Goal: Task Accomplishment & Management: Use online tool/utility

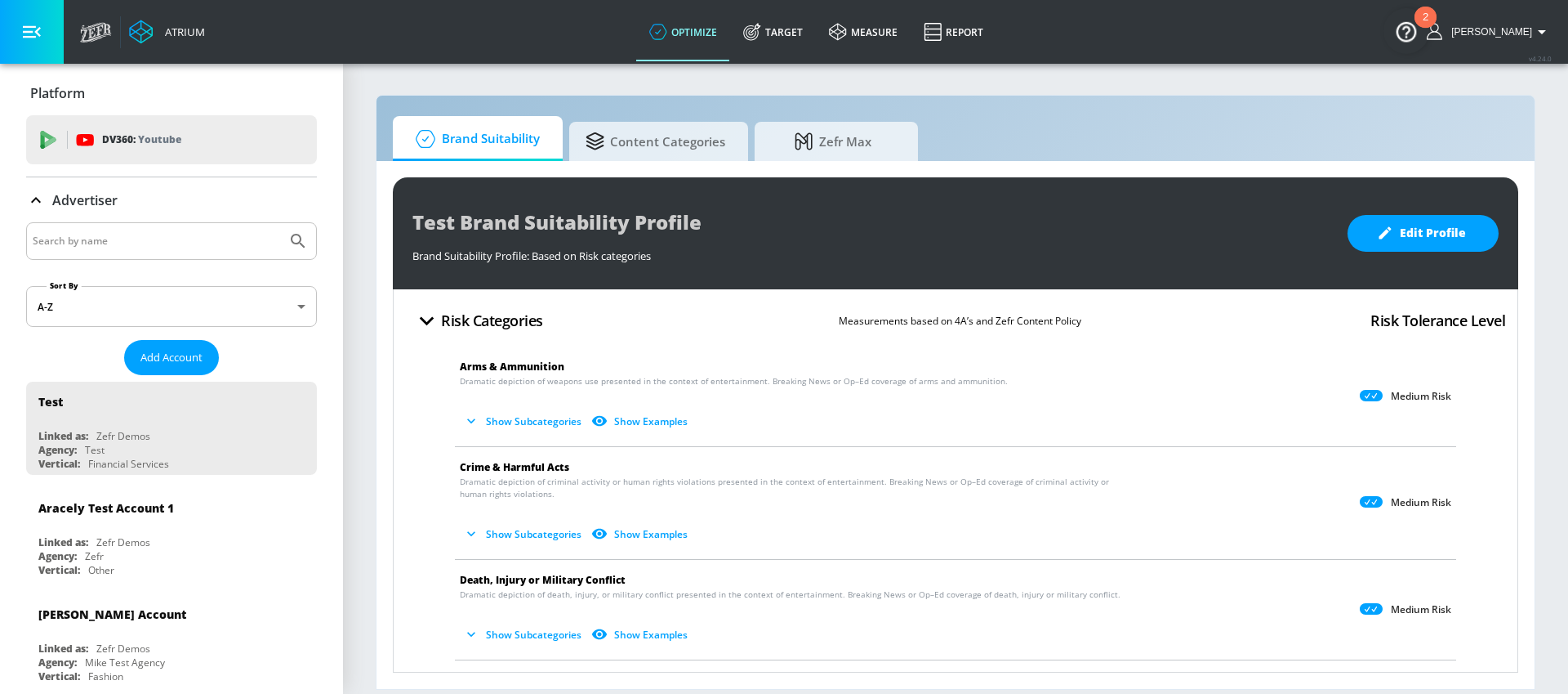
click at [108, 240] on input "Search by name" at bounding box center [157, 241] width 247 height 21
type input "general"
click at [280, 223] on button "Submit Search" at bounding box center [299, 241] width 36 height 36
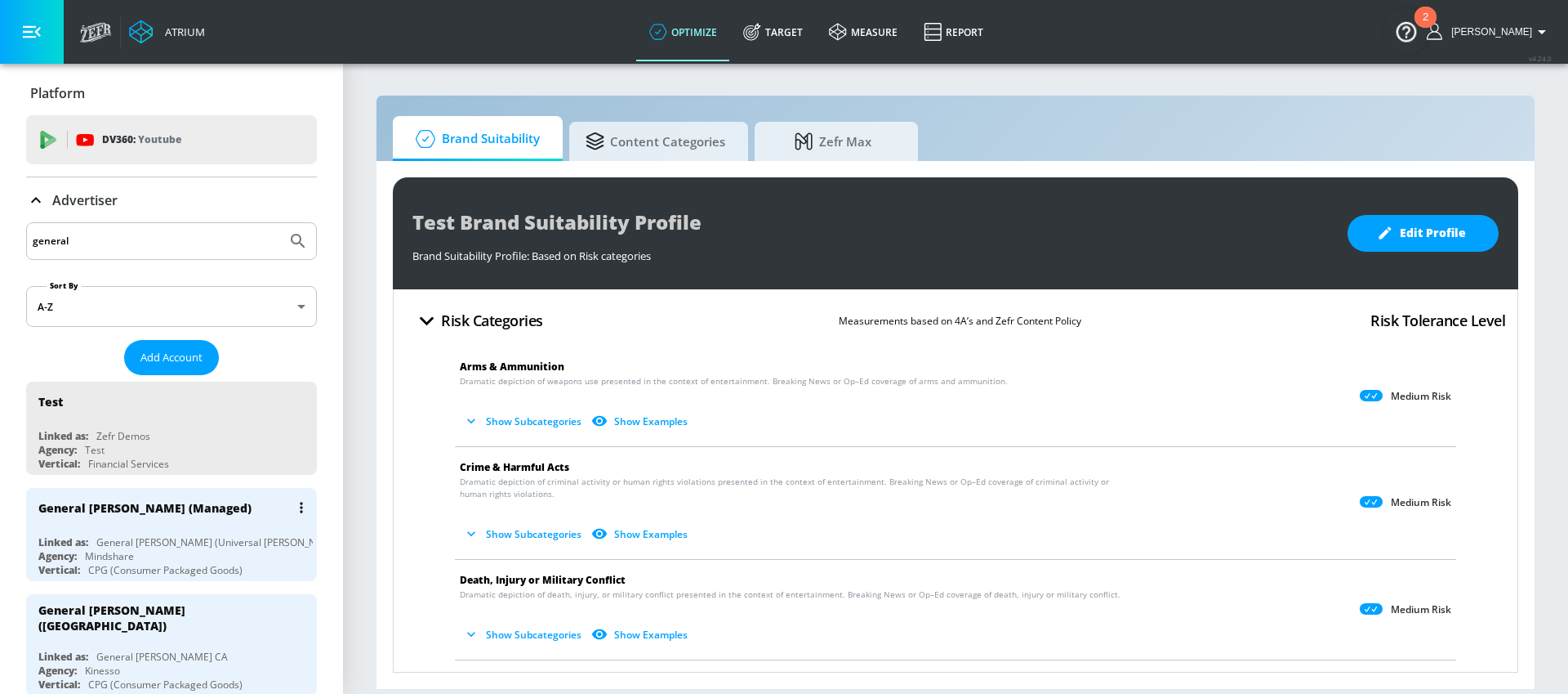
click at [143, 537] on div "General [PERSON_NAME] (Universal [PERSON_NAME])" at bounding box center [220, 541] width 247 height 14
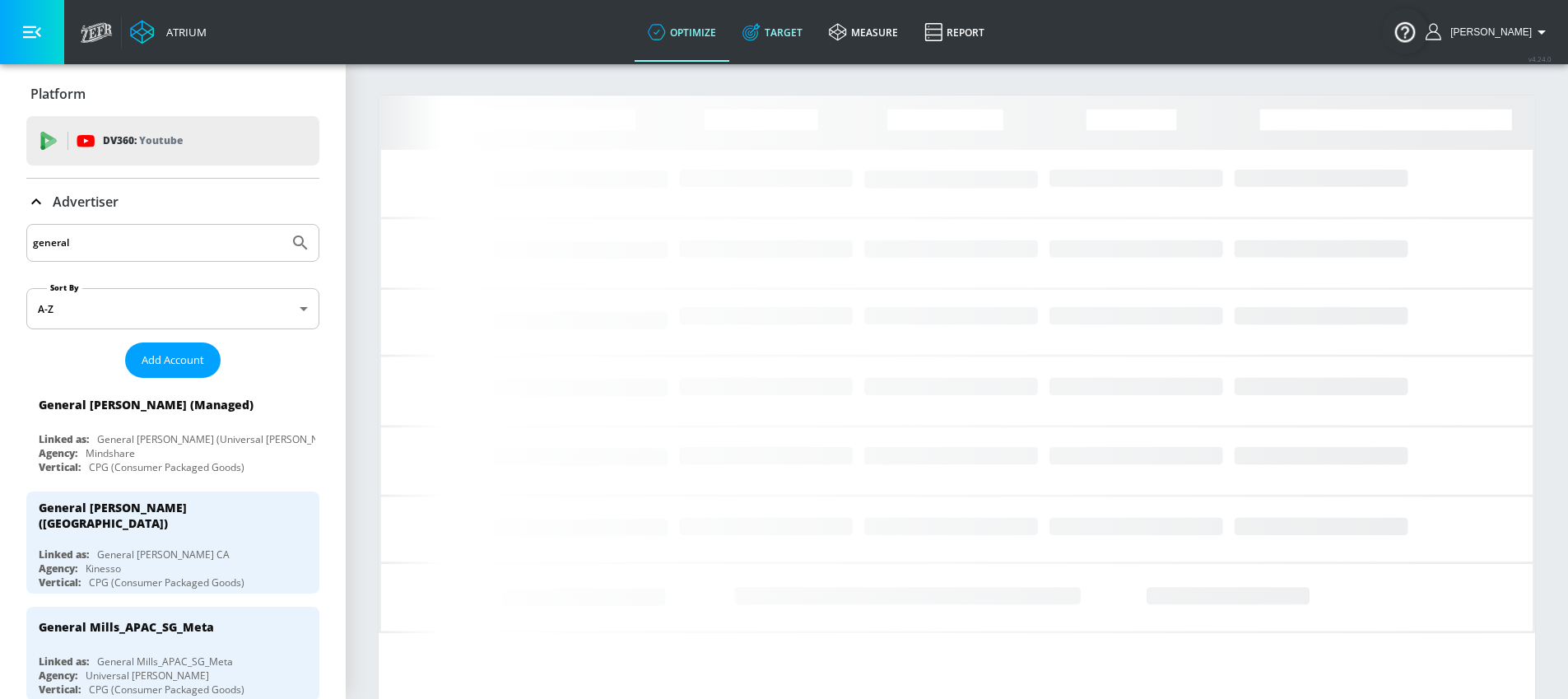
click at [816, 33] on link "Target" at bounding box center [772, 32] width 86 height 59
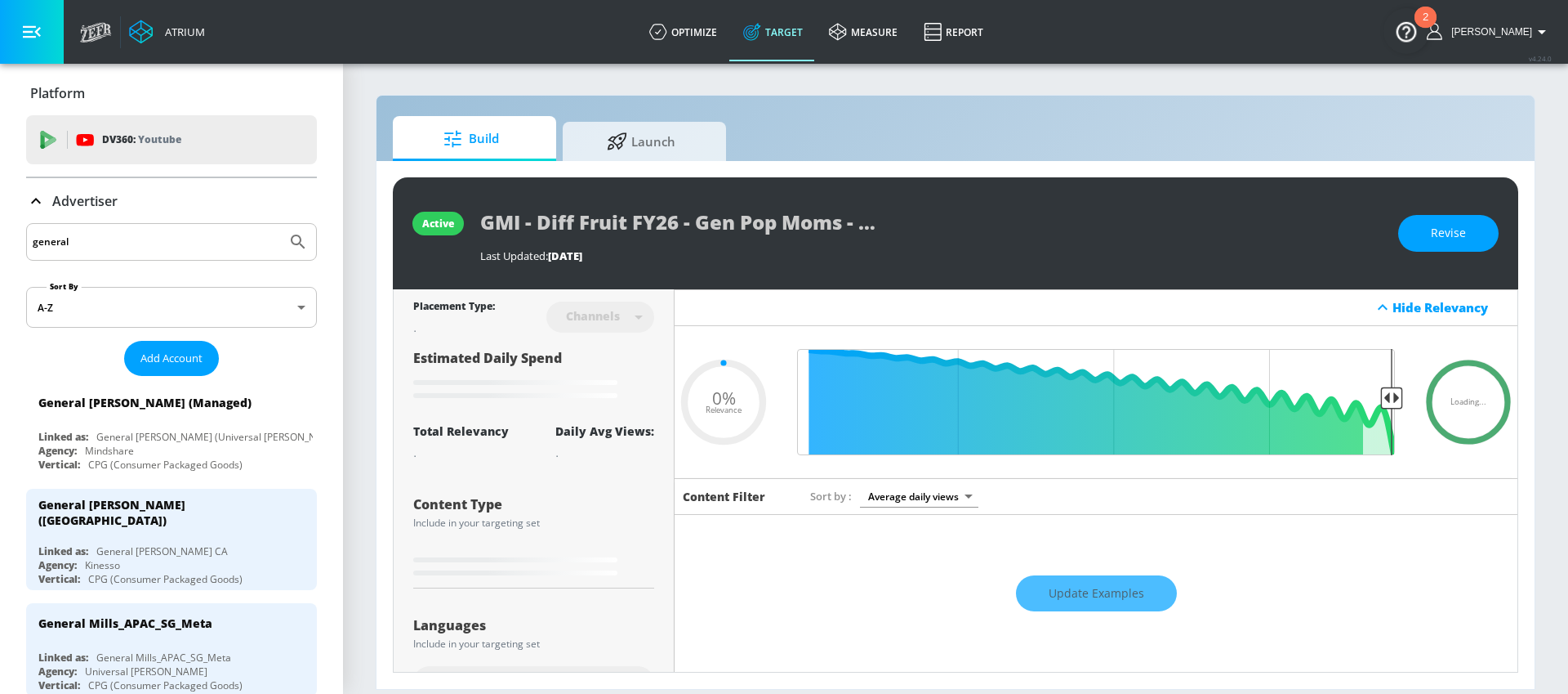
type input "0.05"
click at [742, 146] on div "Build Launch" at bounding box center [955, 139] width 1125 height 45
click at [652, 144] on span "Launch" at bounding box center [641, 139] width 124 height 40
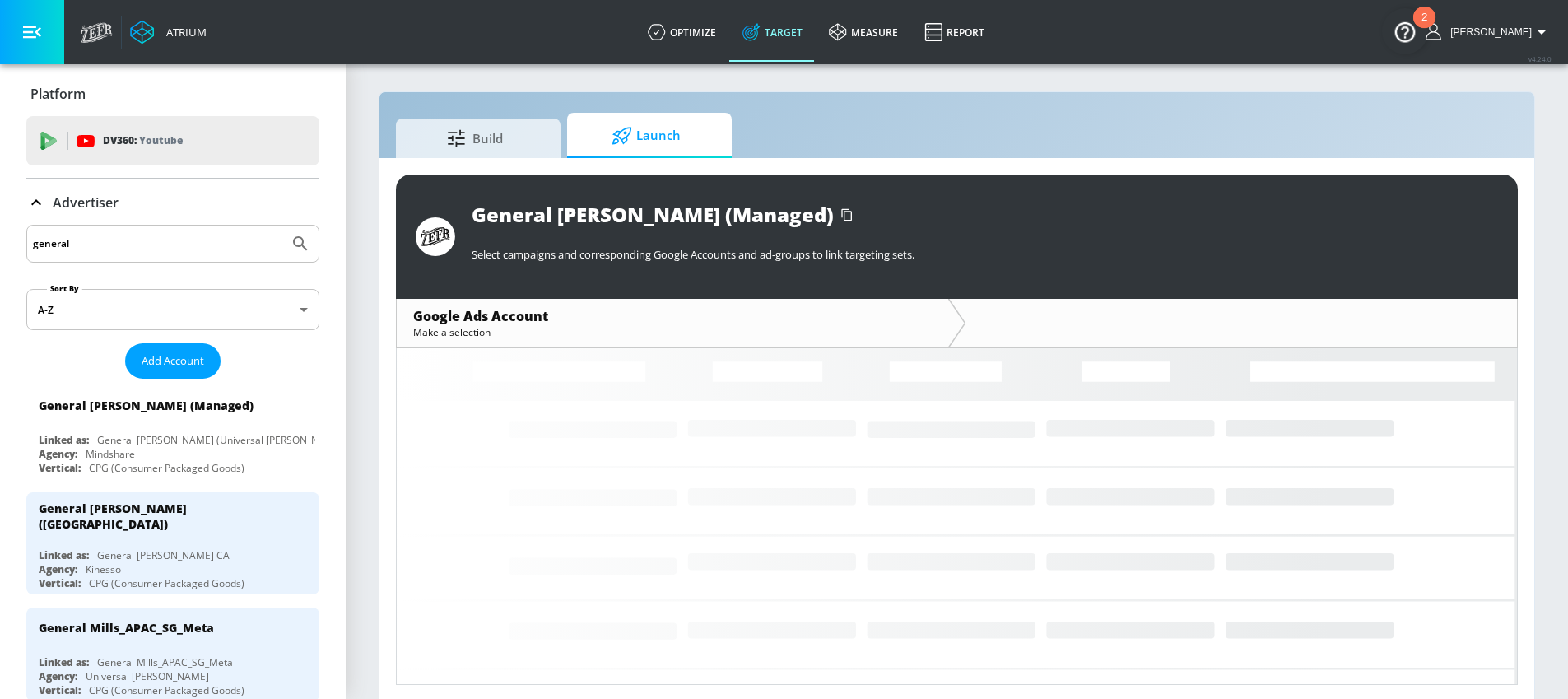
scroll to position [7, 0]
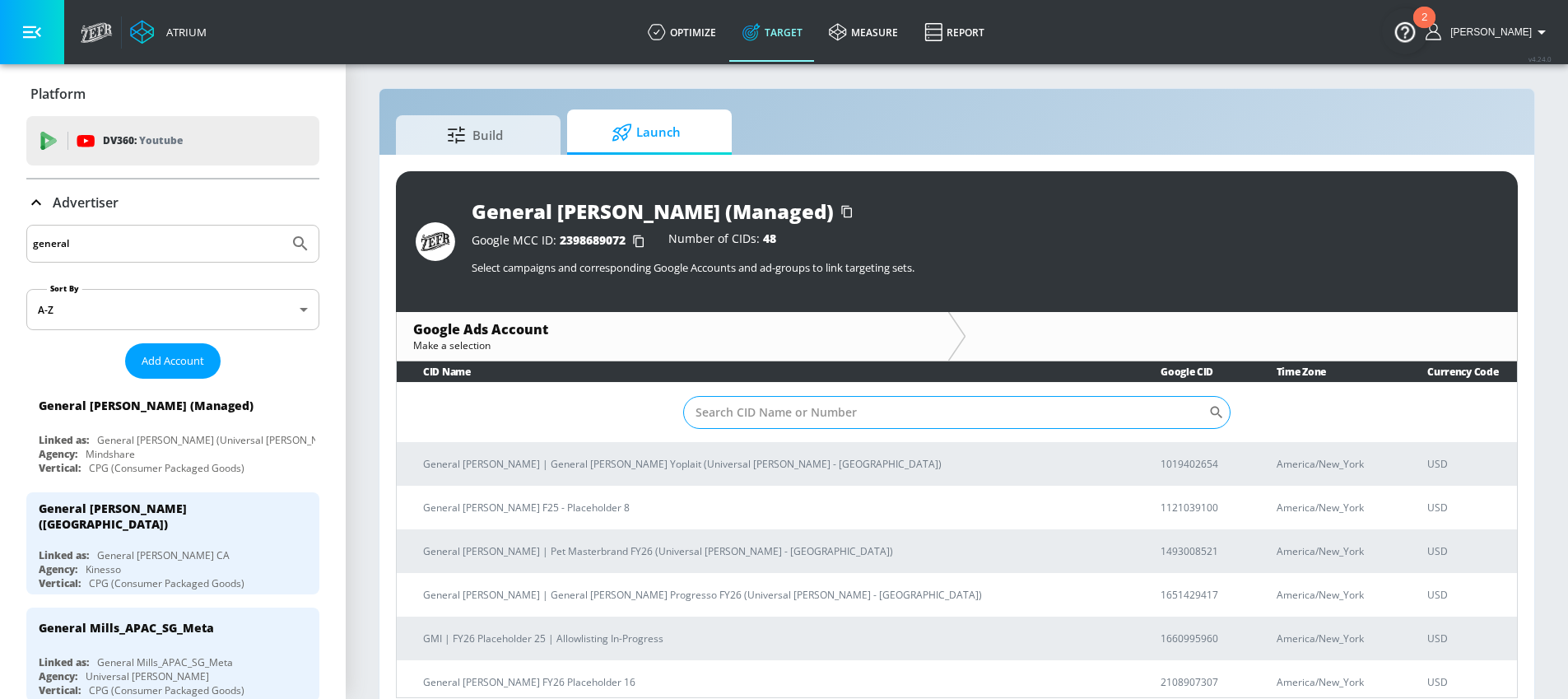
click at [730, 396] on input "Sort By" at bounding box center [946, 412] width 525 height 33
type input "mfou"
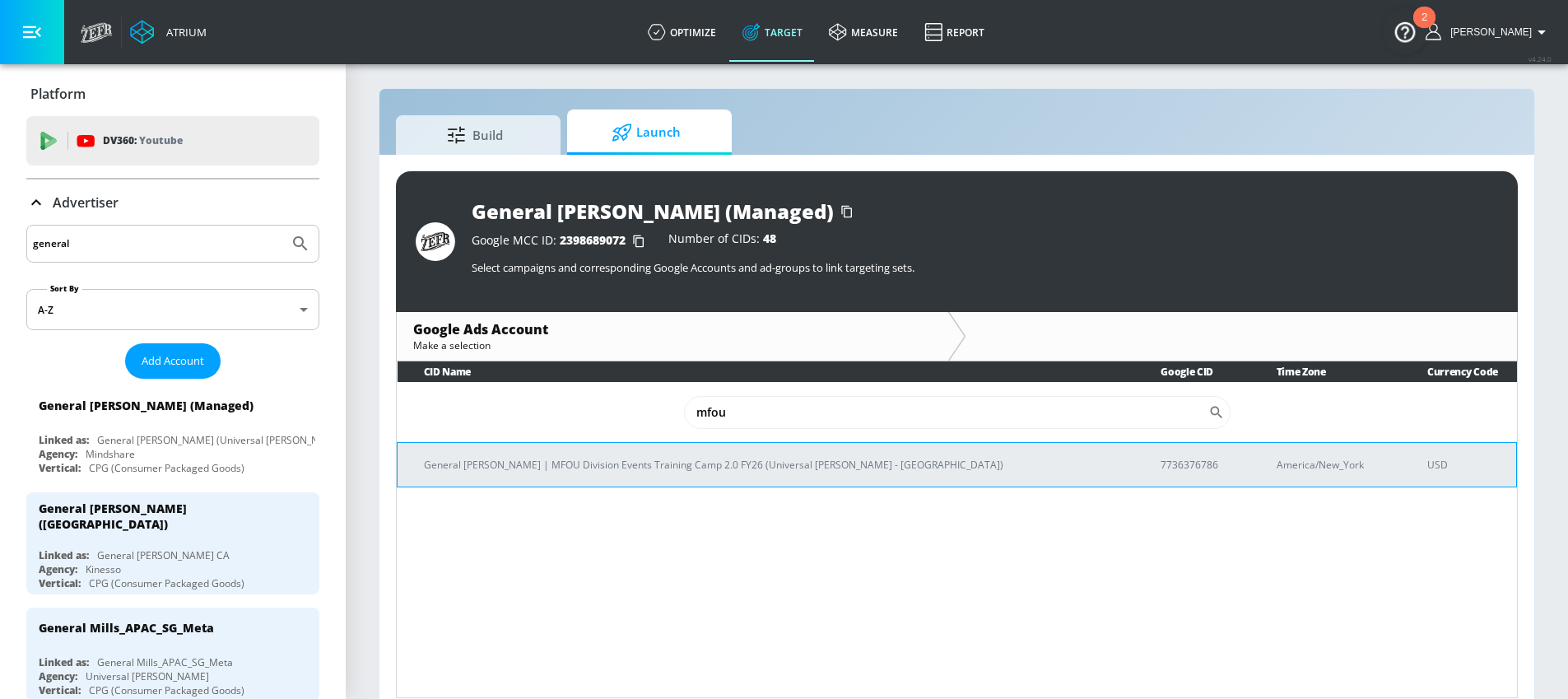
click at [824, 466] on p "General [PERSON_NAME] | MFOU Division Events Training Camp 2.0 FY26 (Universal …" at bounding box center [772, 464] width 698 height 17
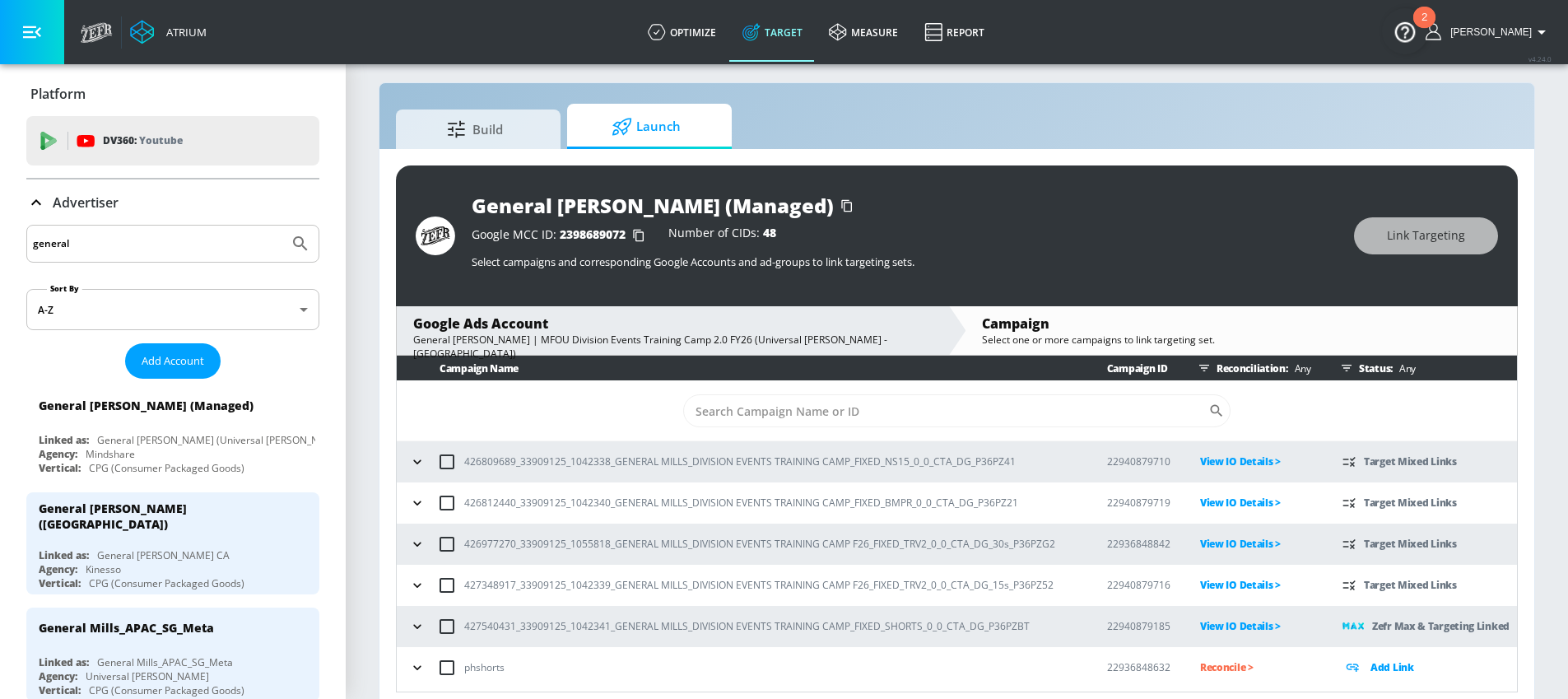
scroll to position [24, 0]
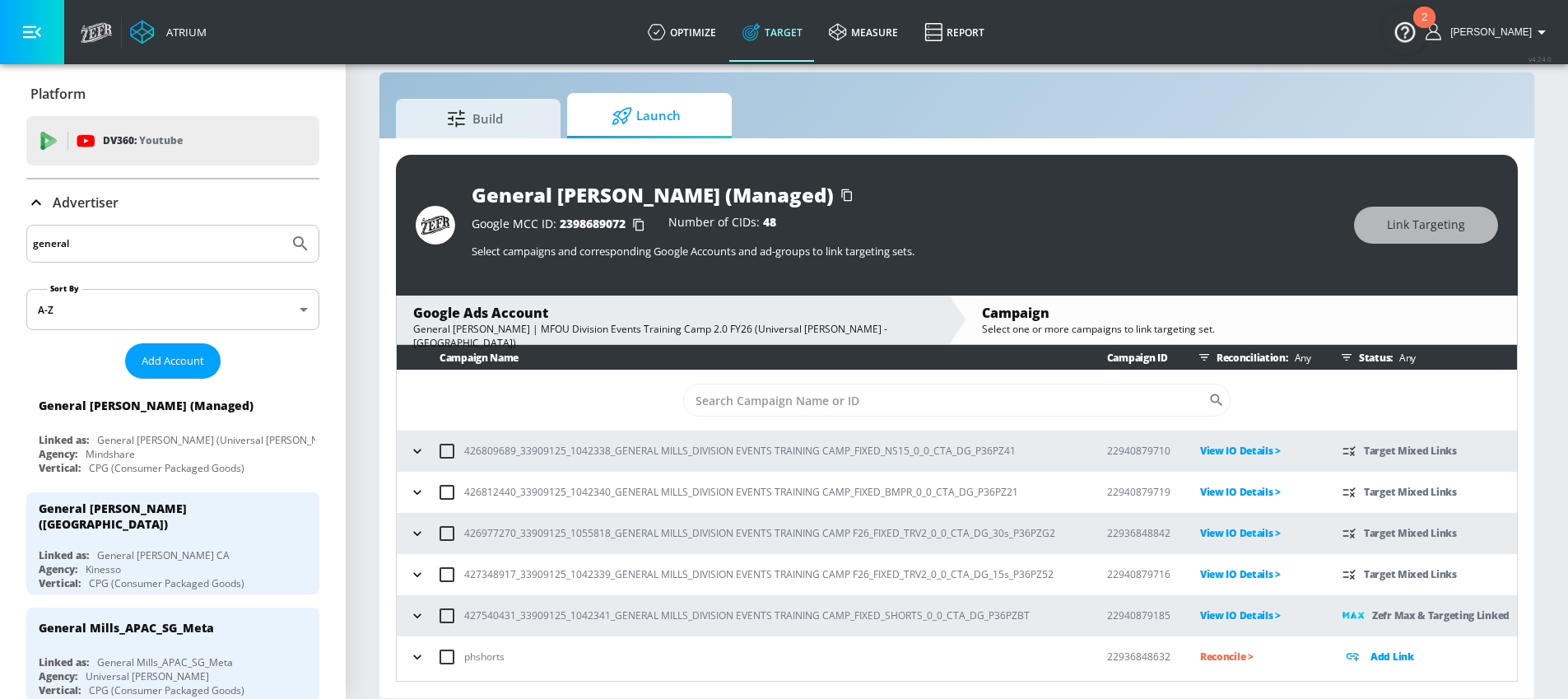
click at [412, 449] on icon "button" at bounding box center [417, 451] width 17 height 17
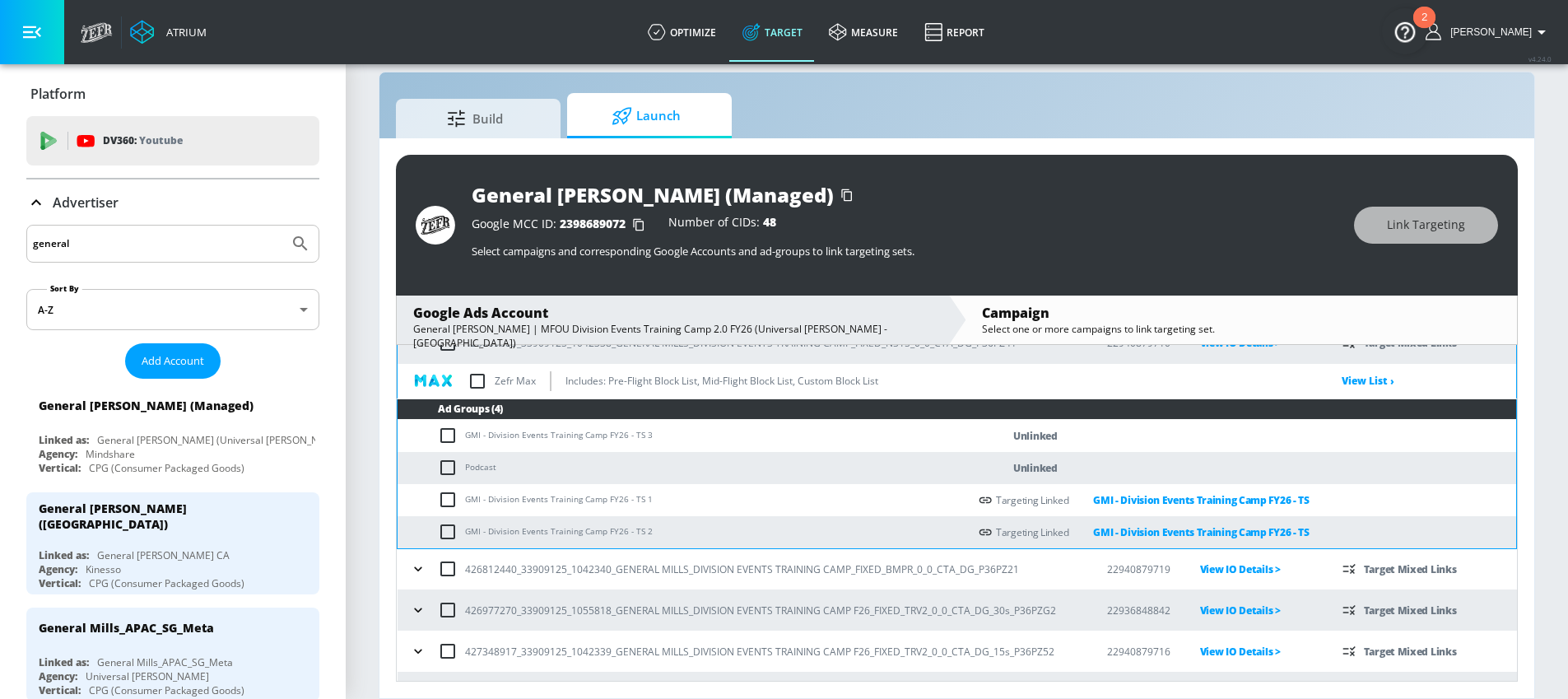
scroll to position [128, 0]
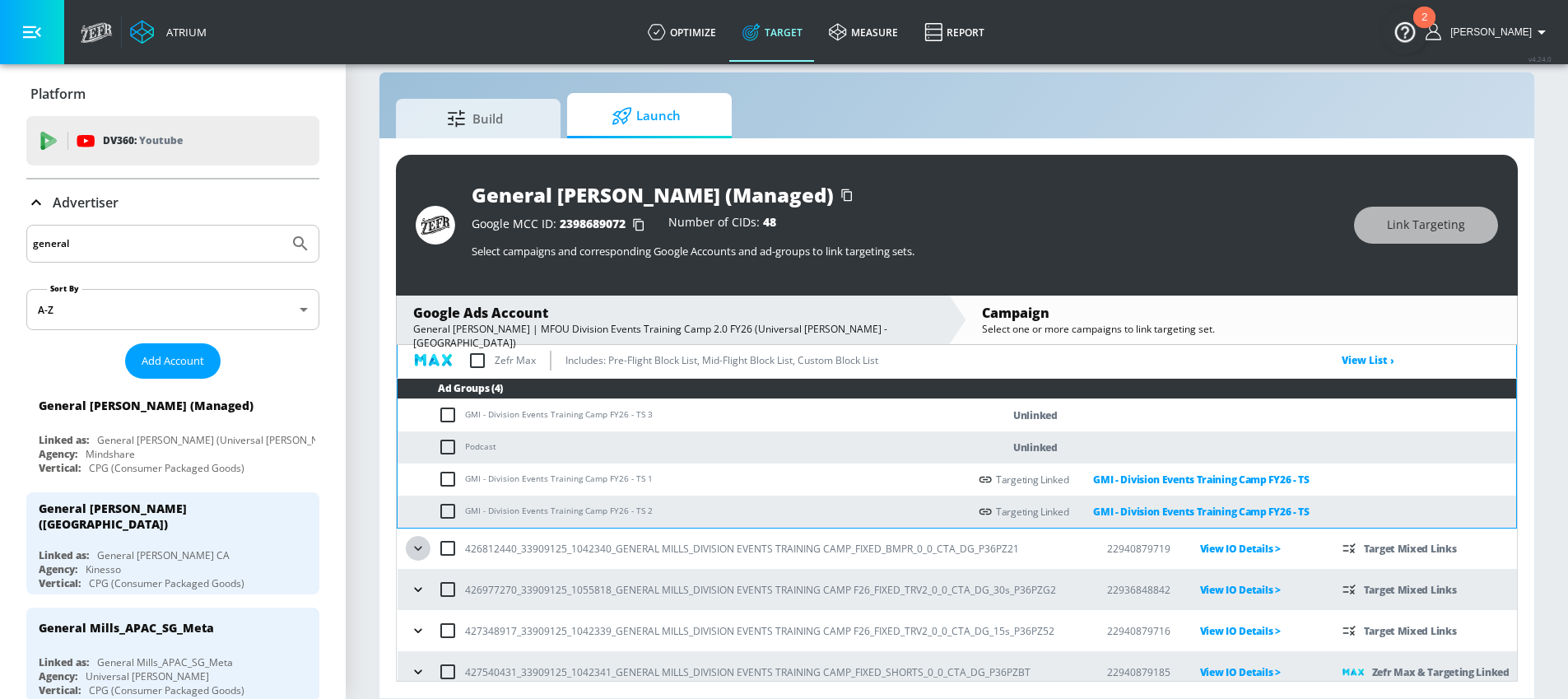
click at [417, 549] on icon "button" at bounding box center [417, 548] width 7 height 4
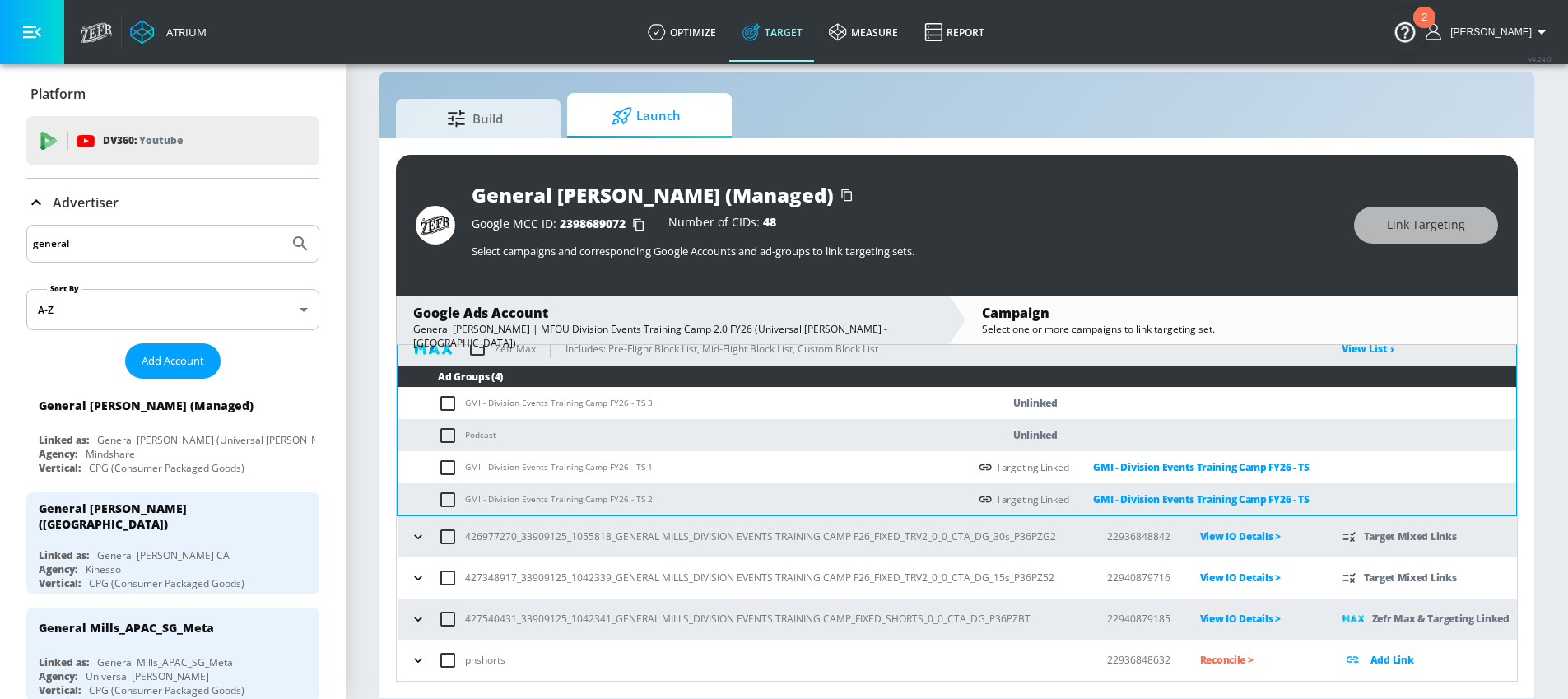
click at [421, 539] on icon "button" at bounding box center [418, 537] width 17 height 17
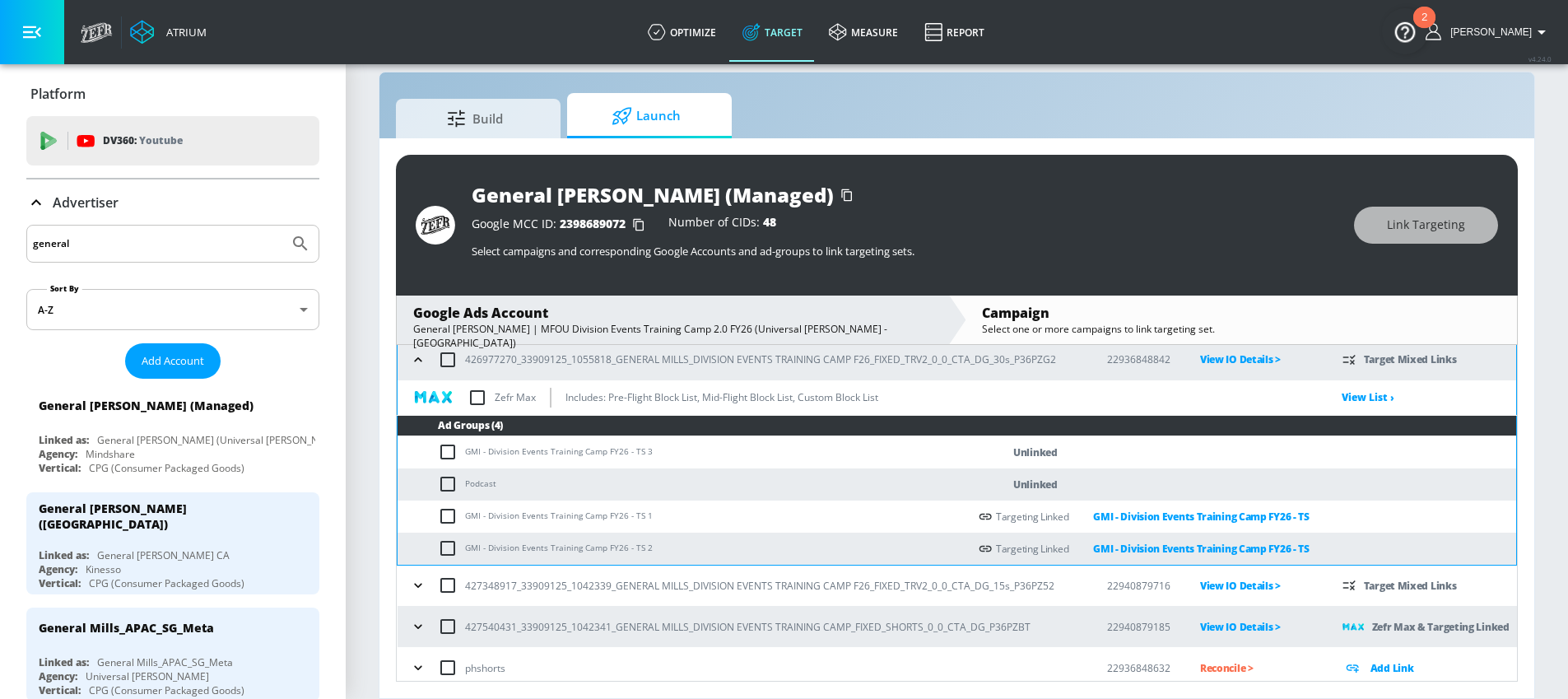
scroll to position [550, 0]
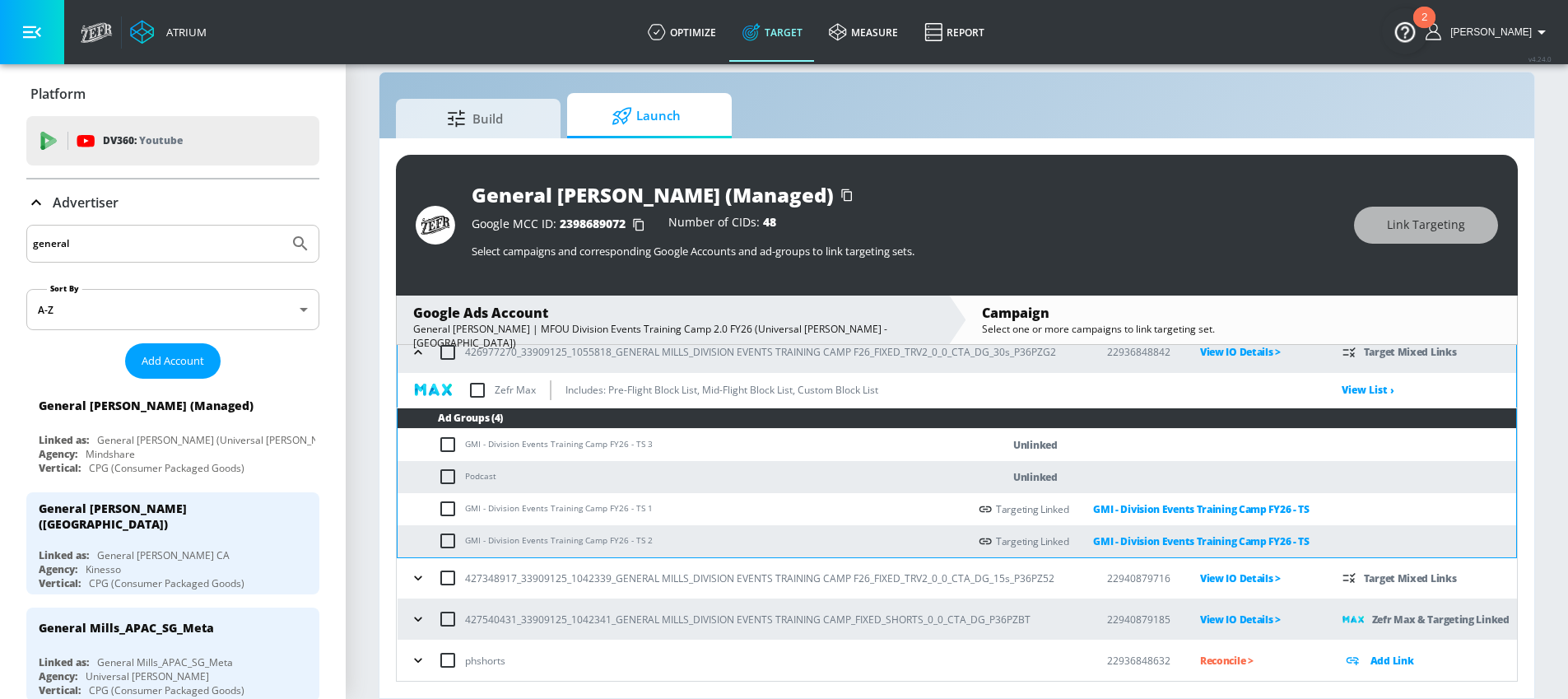
click at [417, 578] on icon "button" at bounding box center [417, 578] width 7 height 4
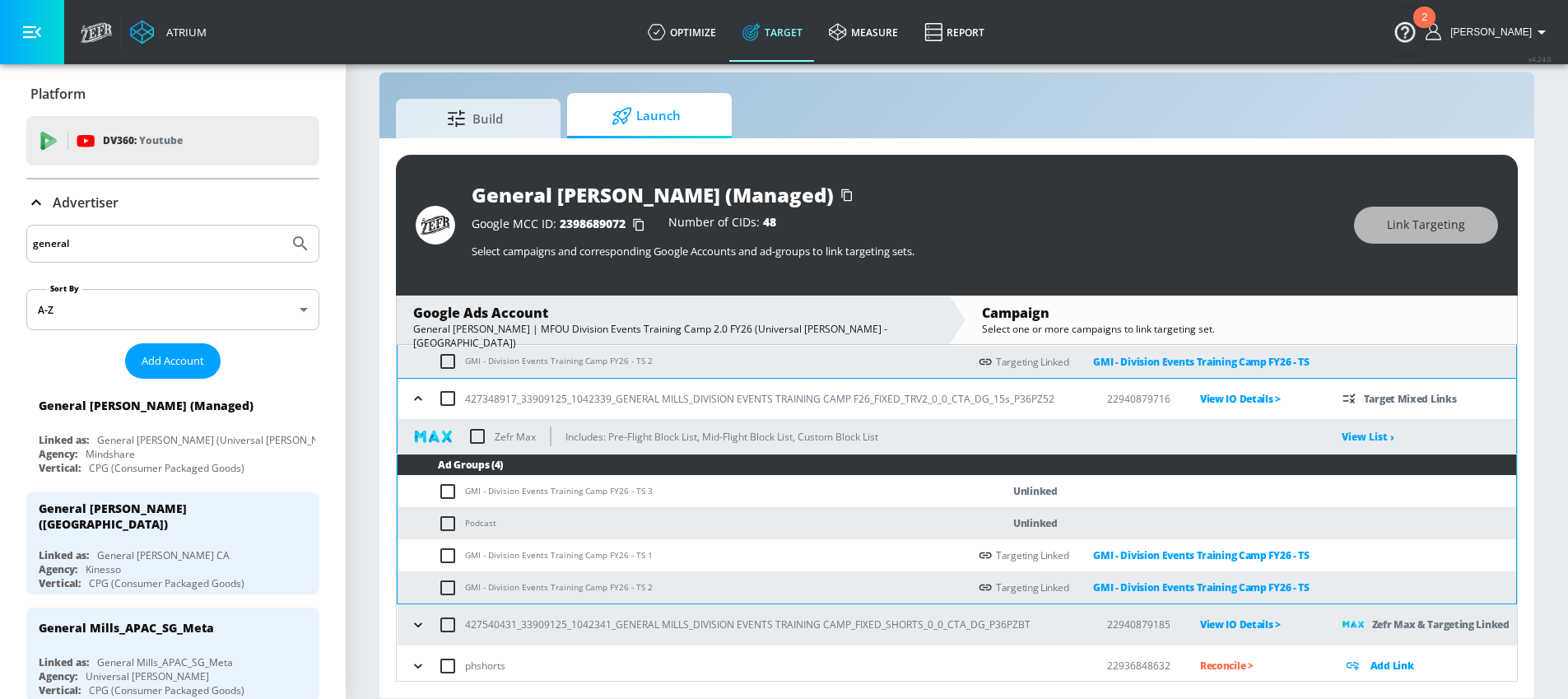
scroll to position [736, 0]
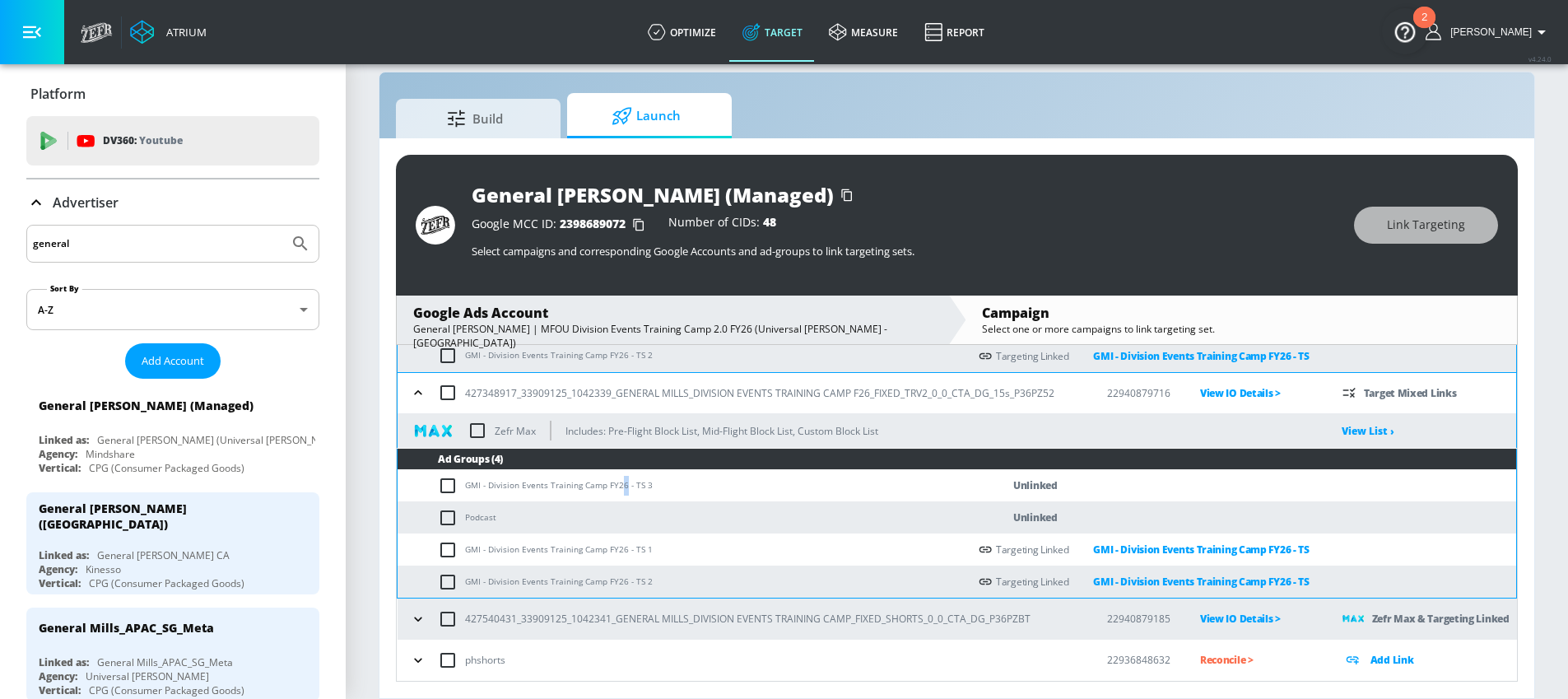
click at [619, 486] on td "GMI - Division Events Training Camp FY26 - TS 3" at bounding box center [683, 485] width 570 height 32
drag, startPoint x: 640, startPoint y: 487, endPoint x: 466, endPoint y: 480, distance: 174.1
click at [466, 480] on td "GMI - Division Events Training Camp FY26 - TS 3" at bounding box center [683, 485] width 570 height 32
copy td "GMI - Division Events Training Camp FY26 - TS"
click at [449, 482] on input "checkbox" at bounding box center [451, 485] width 27 height 20
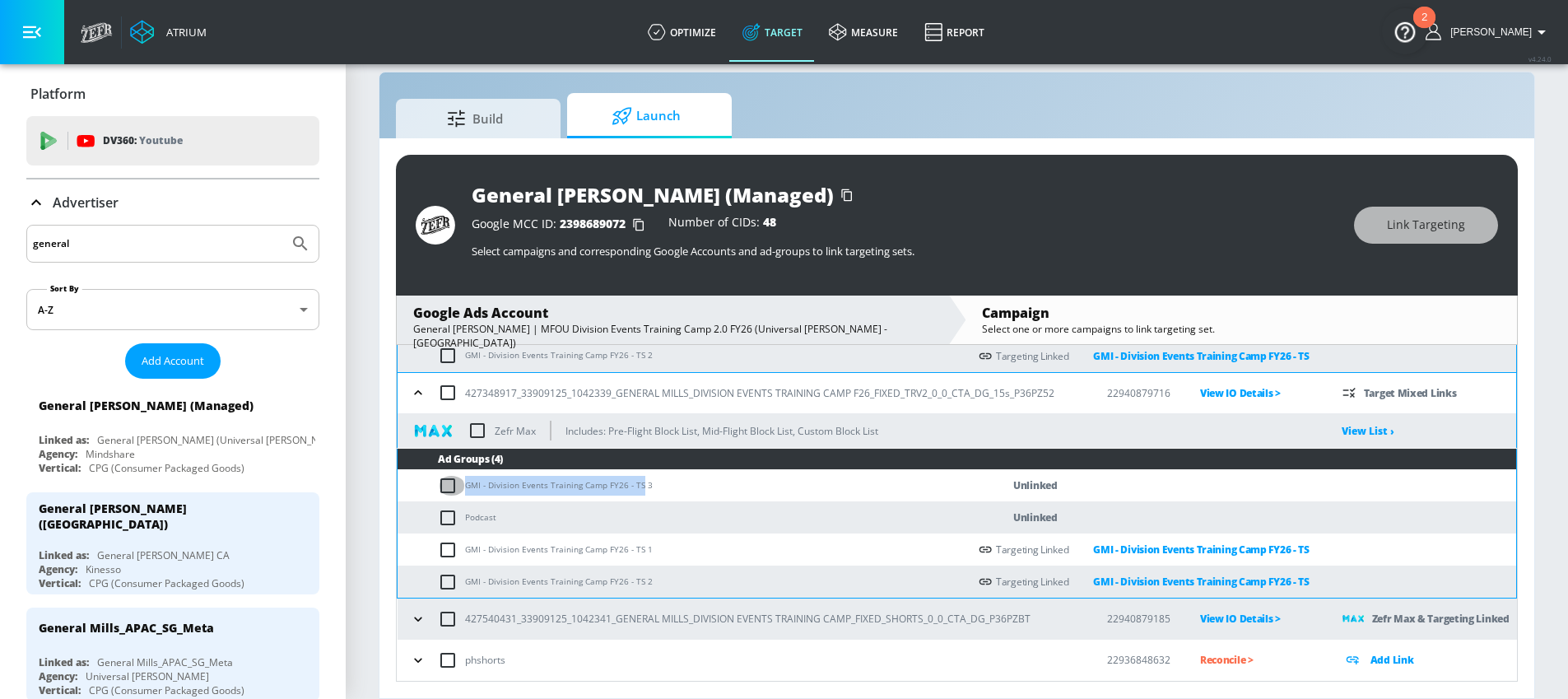
checkbox input "true"
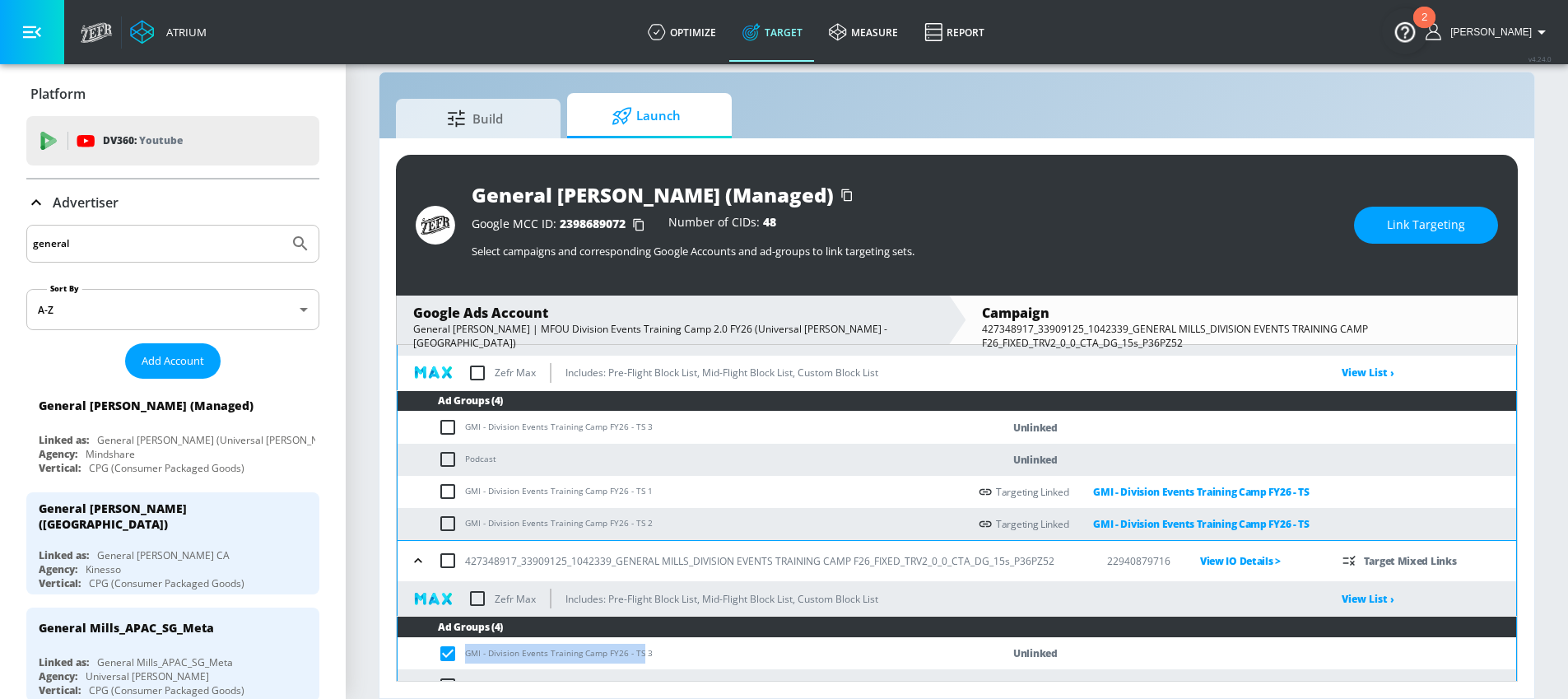
scroll to position [567, 0]
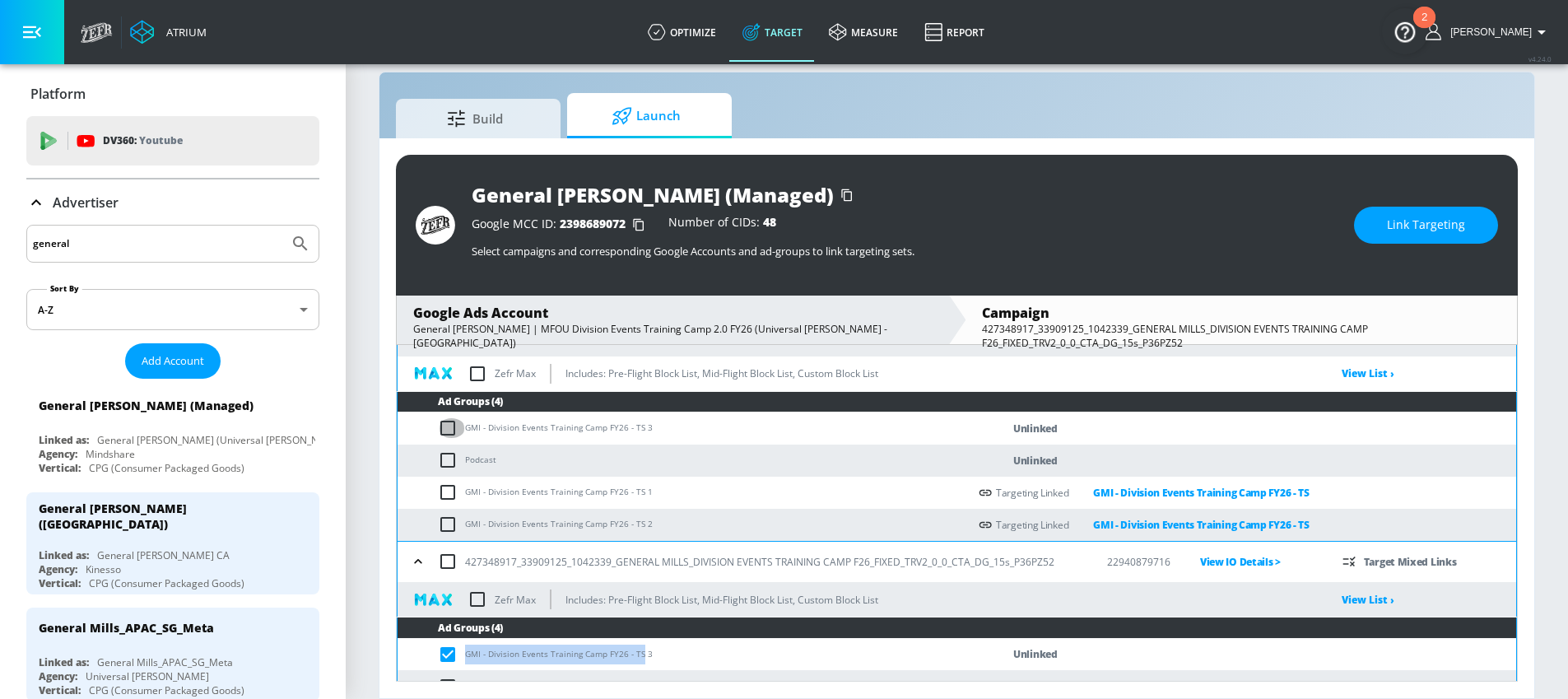
click at [445, 425] on input "checkbox" at bounding box center [451, 428] width 27 height 20
checkbox input "true"
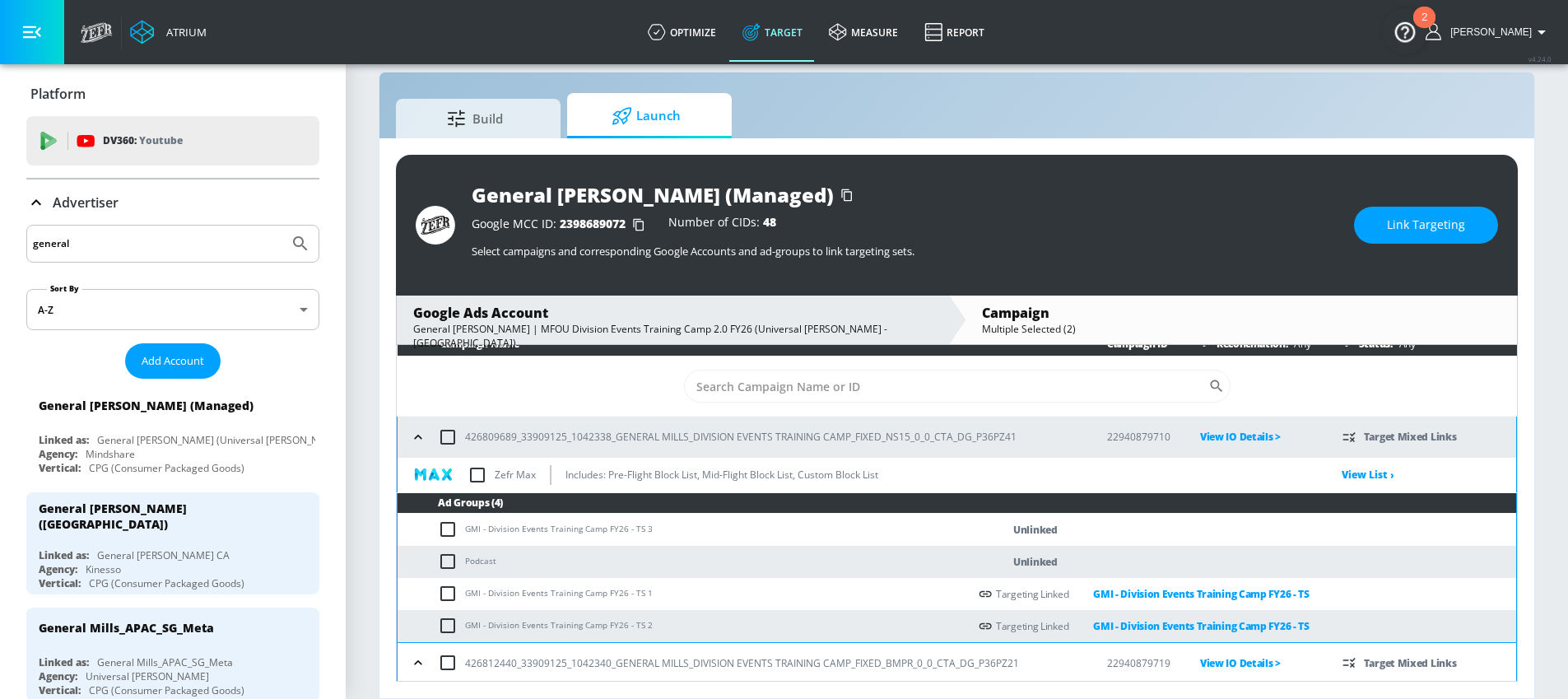
scroll to position [0, 0]
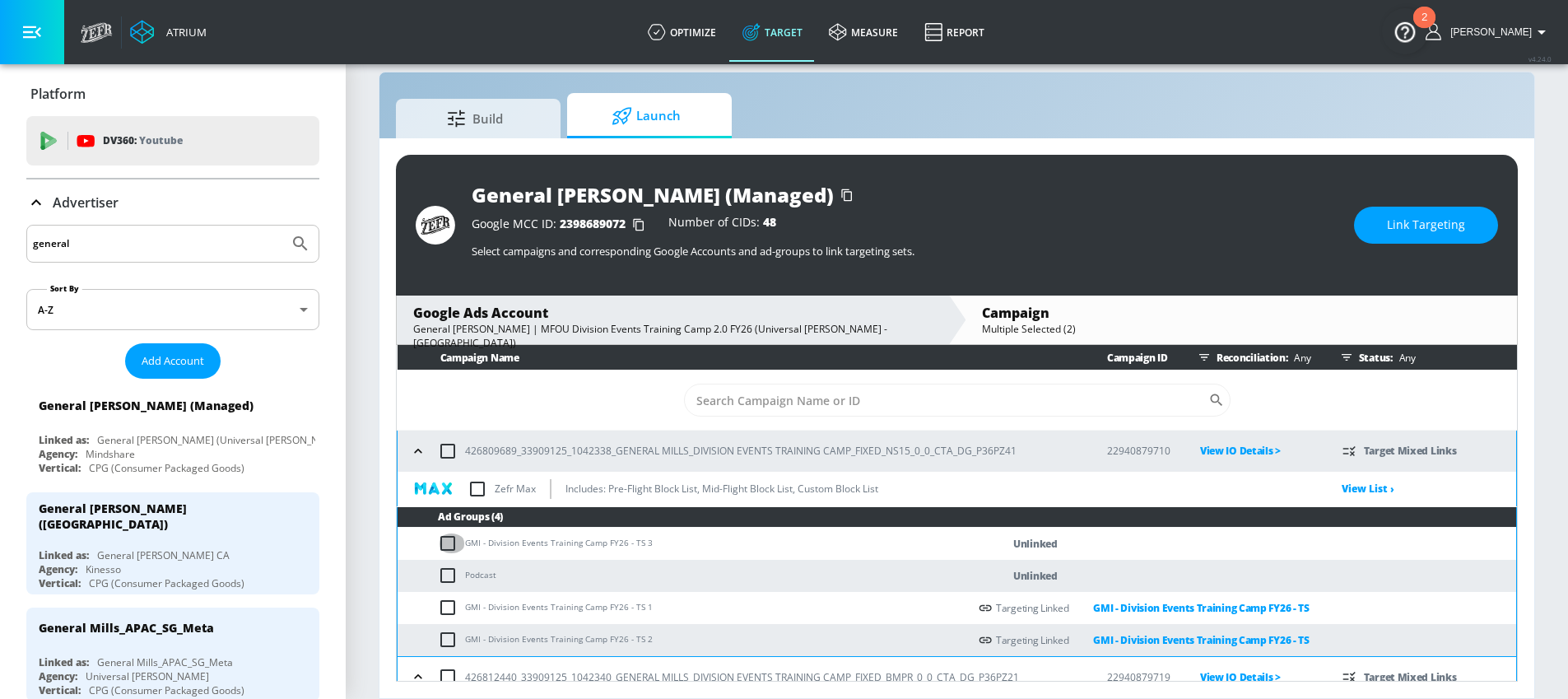
click at [452, 544] on input "checkbox" at bounding box center [451, 544] width 27 height 20
checkbox input "true"
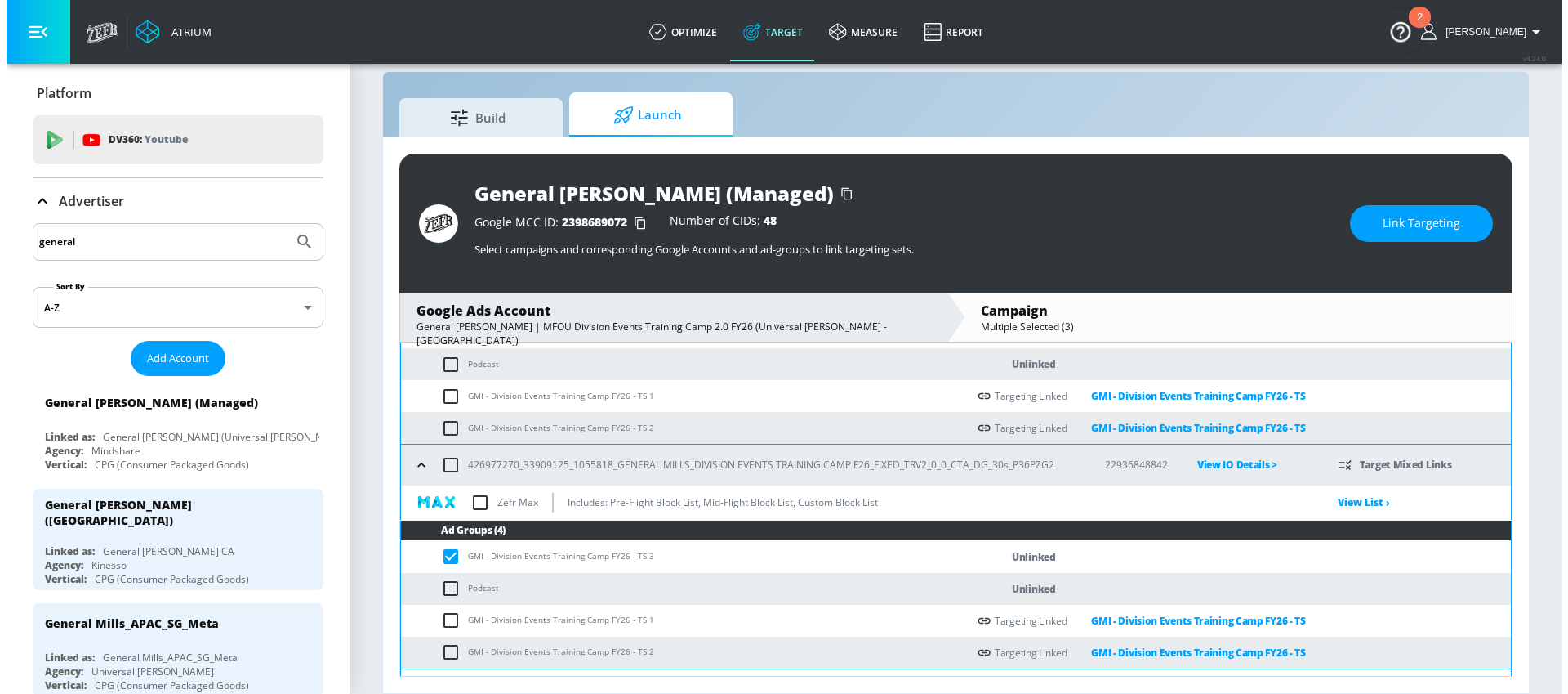
scroll to position [327, 0]
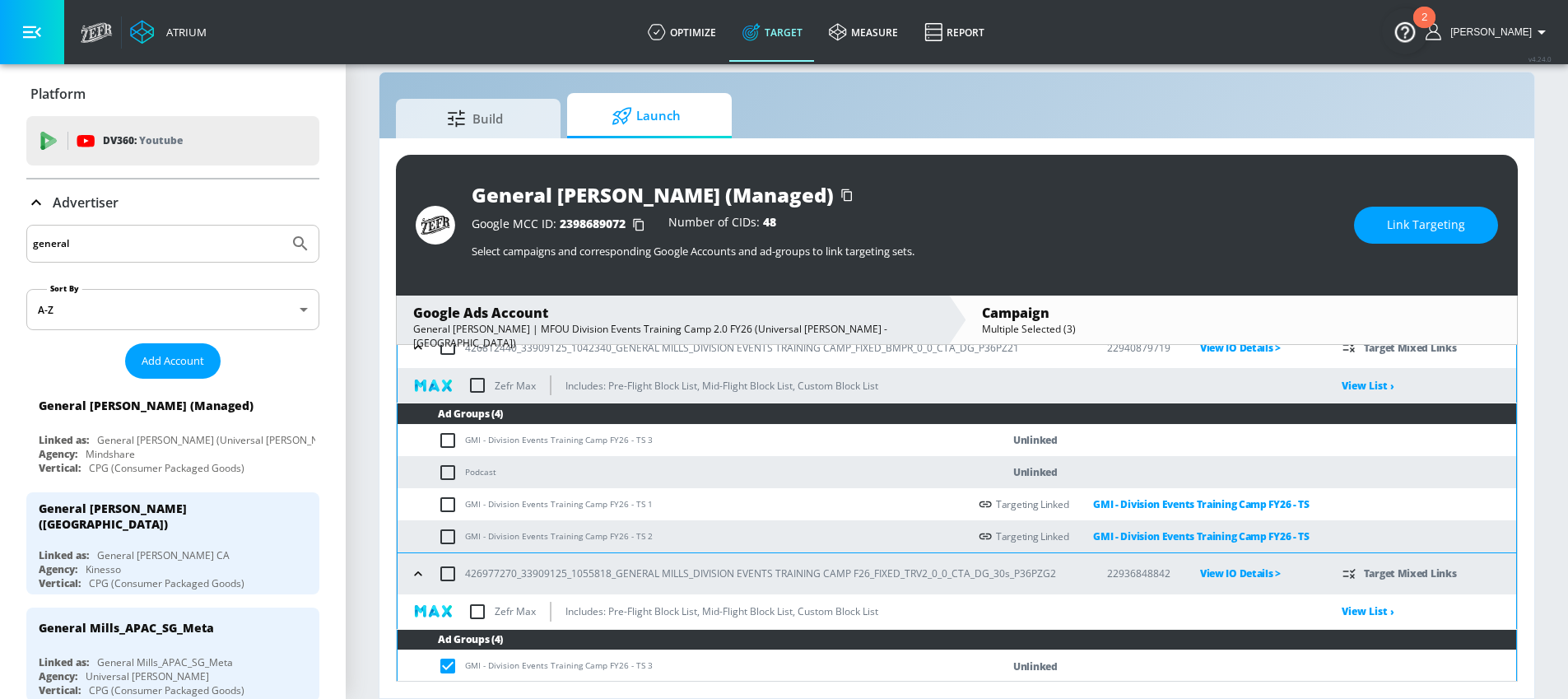
click at [450, 443] on input "checkbox" at bounding box center [451, 441] width 27 height 20
checkbox input "true"
click at [1399, 221] on span "Link Targeting" at bounding box center [1426, 224] width 78 height 21
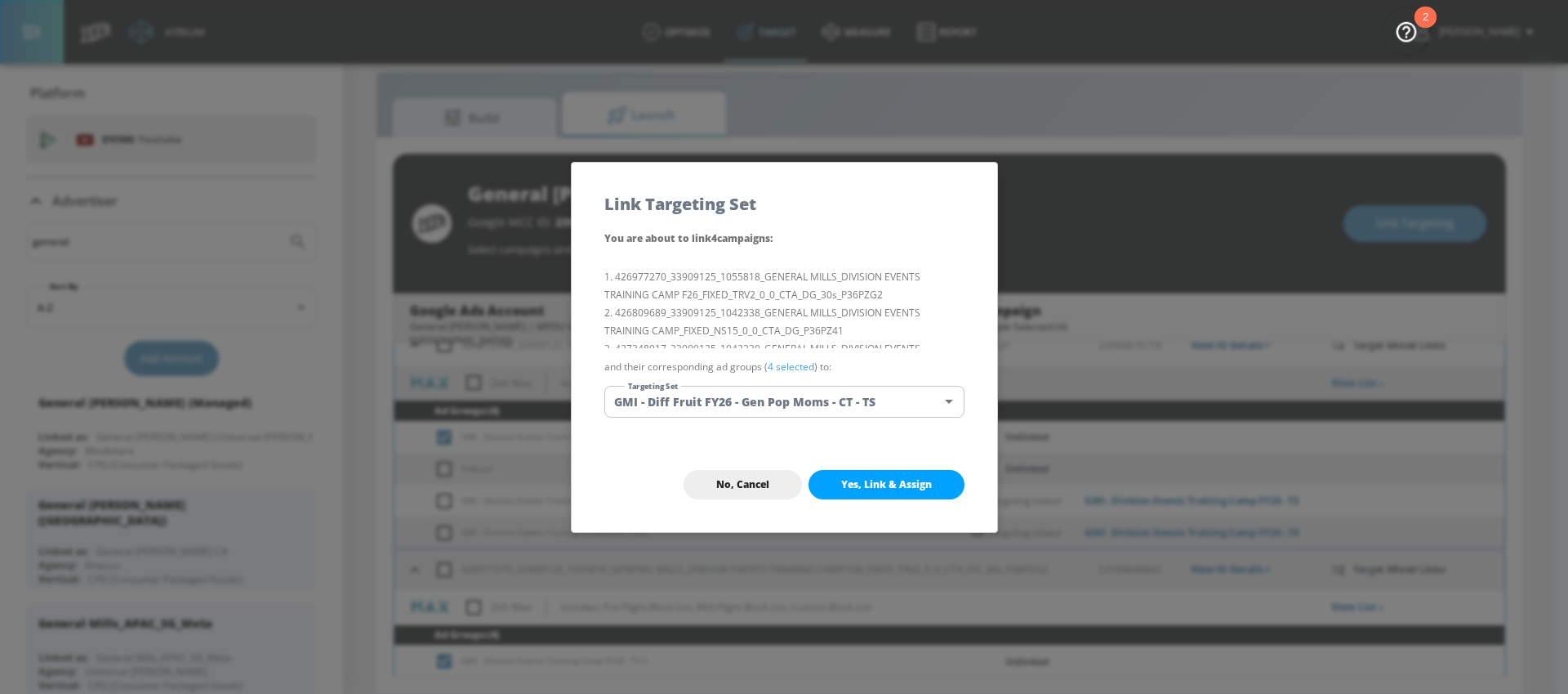
click at [864, 400] on body "Atrium optimize Target measure Report optimize Target measure Report v 4.24.0 […" at bounding box center [784, 334] width 1568 height 717
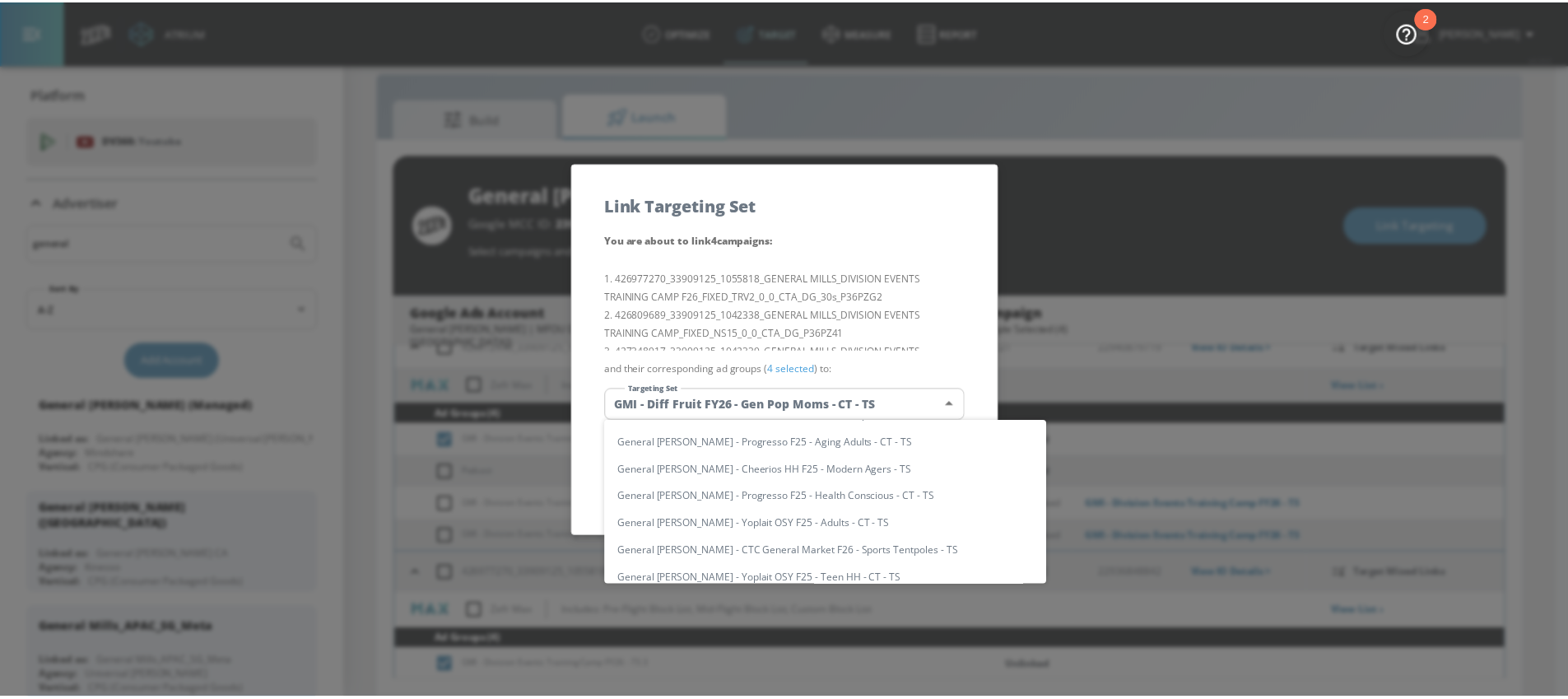
scroll to position [0, 0]
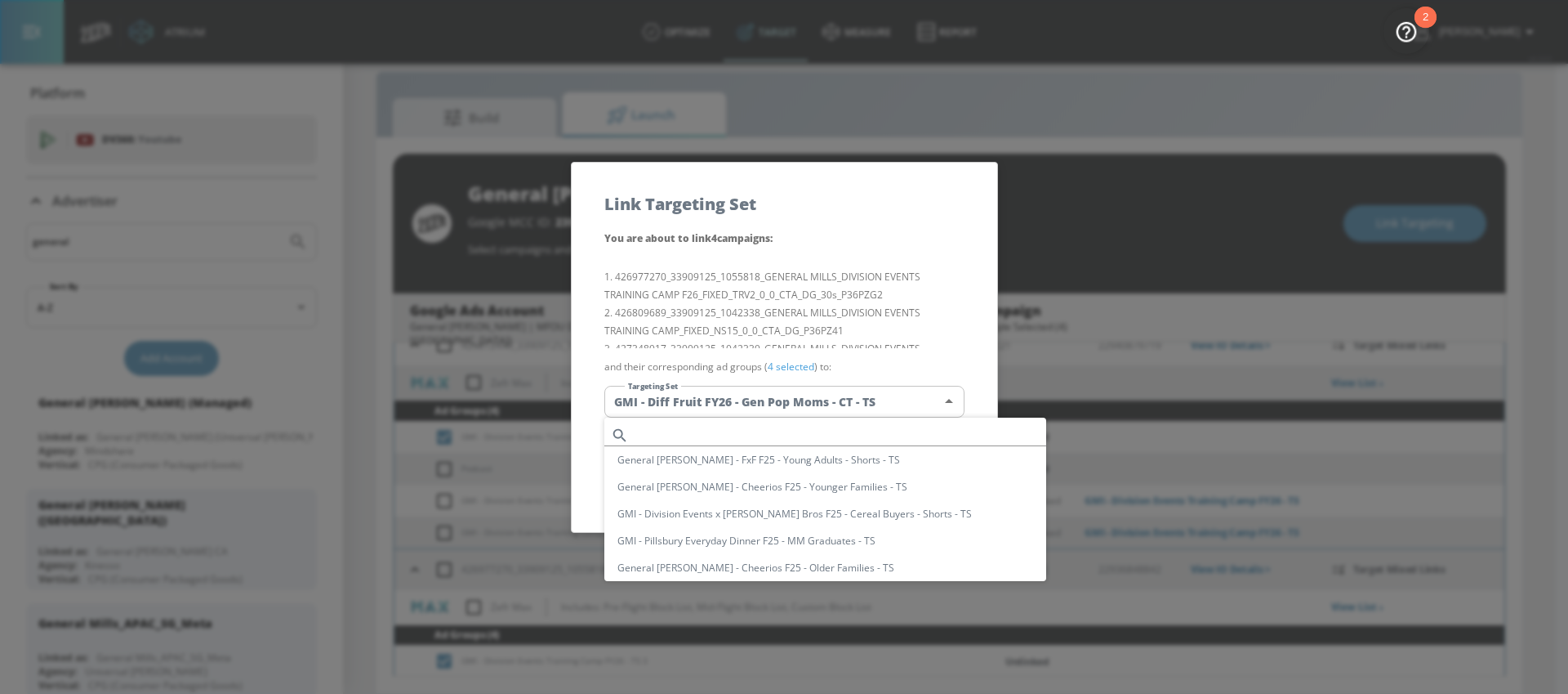
click at [856, 437] on input "text" at bounding box center [841, 435] width 411 height 22
paste input "GMI - Division Events Training Camp FY26 - TS"
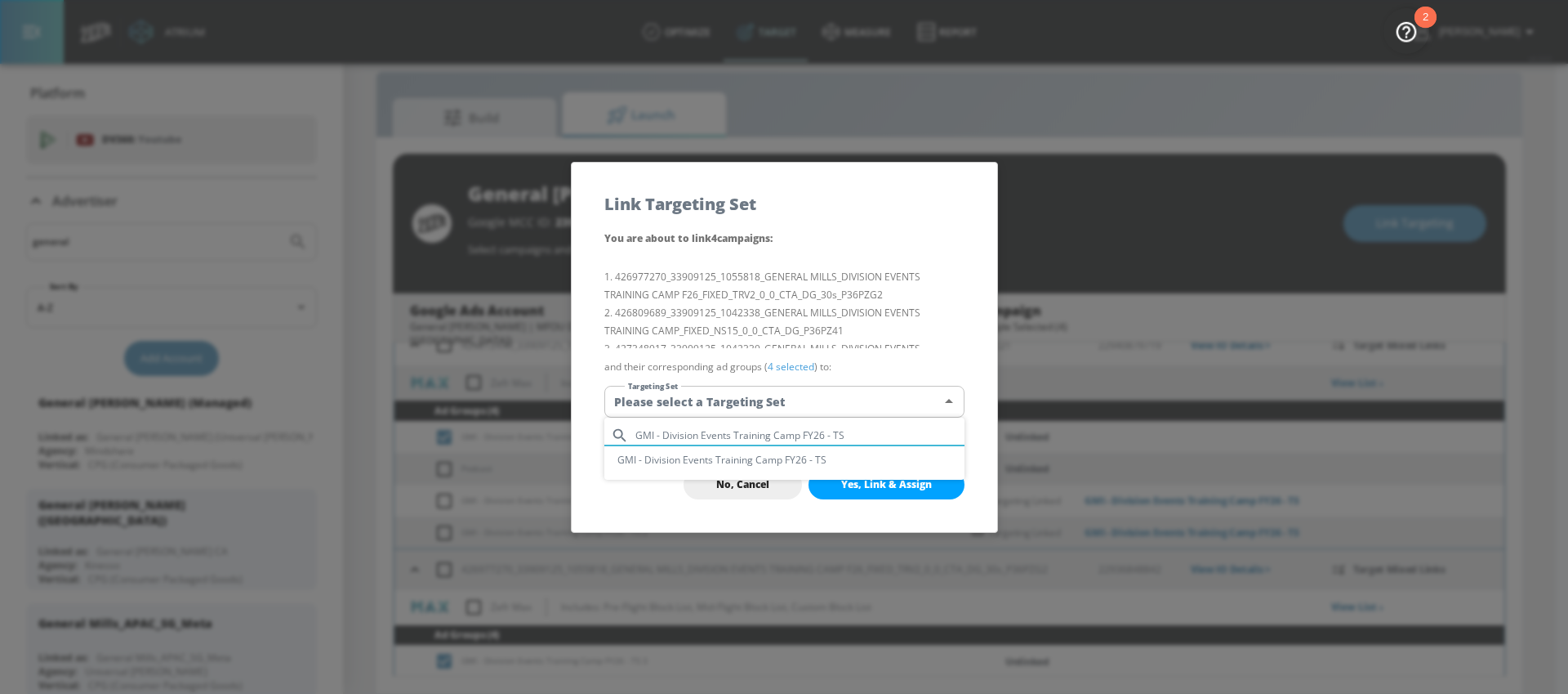
type input "GMI - Division Events Training Camp FY26 - TS"
click at [836, 459] on li "GMI - Division Events Training Camp FY26 - TS" at bounding box center [784, 460] width 360 height 27
type input "49ed7619-abd3-4aed-8589-d47f39a0dd44"
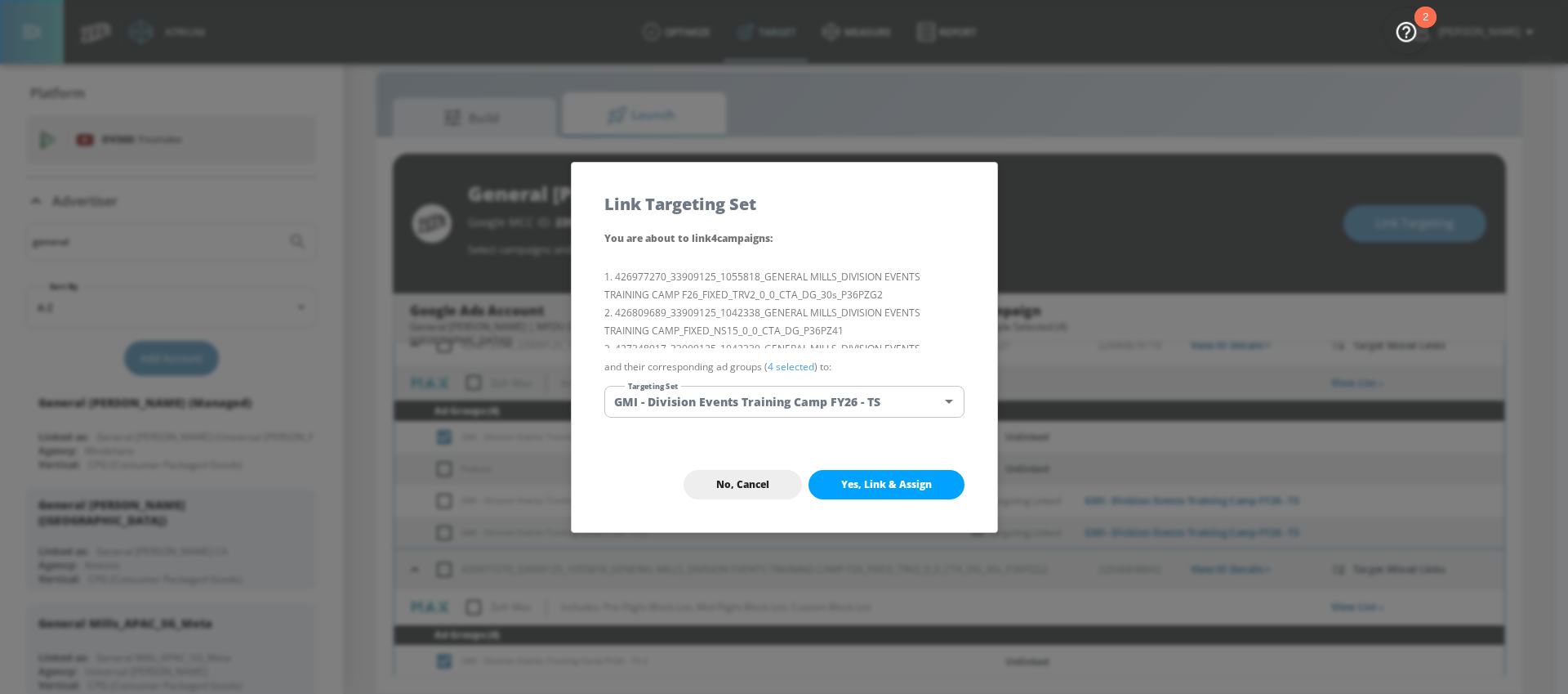
click at [895, 480] on span "Yes, Link & Assign" at bounding box center [887, 484] width 91 height 13
checkbox input "false"
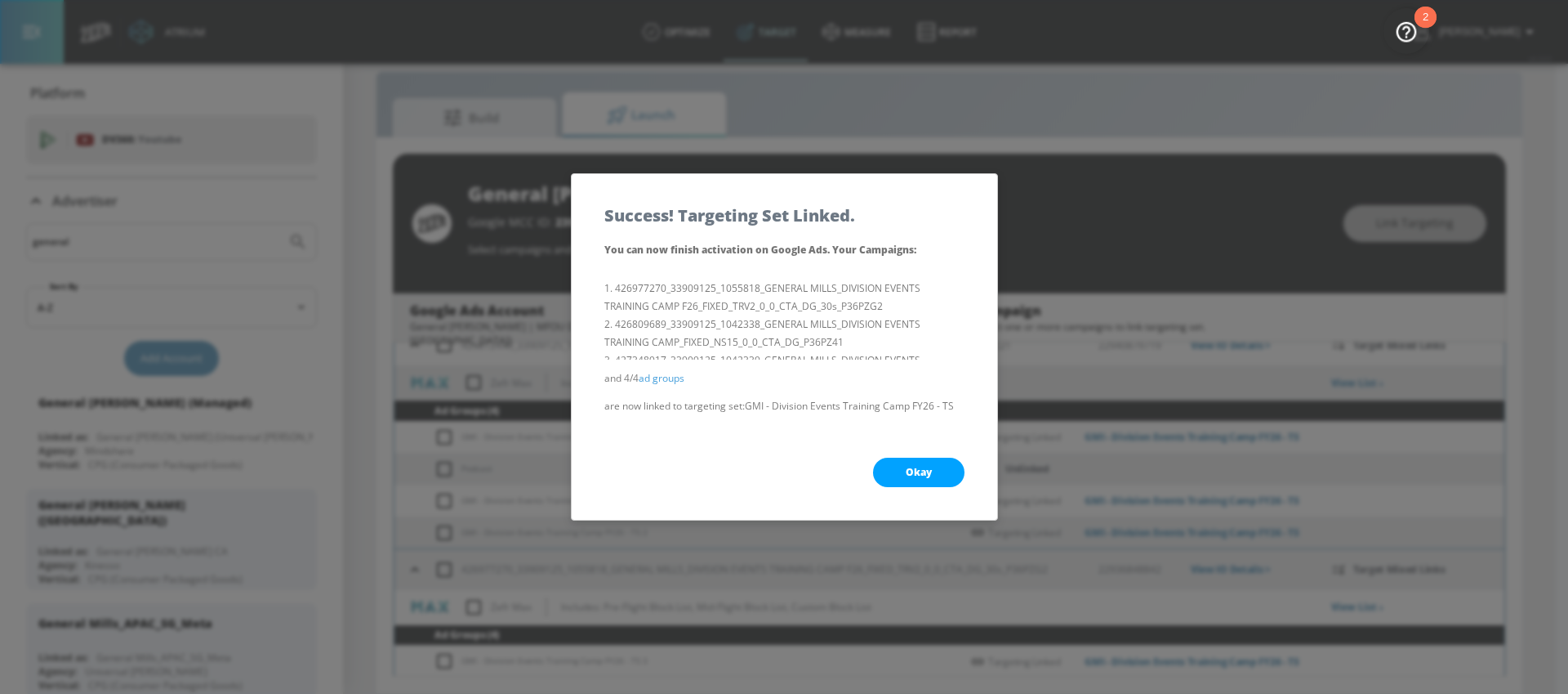
click at [902, 466] on button "Okay" at bounding box center [918, 472] width 92 height 30
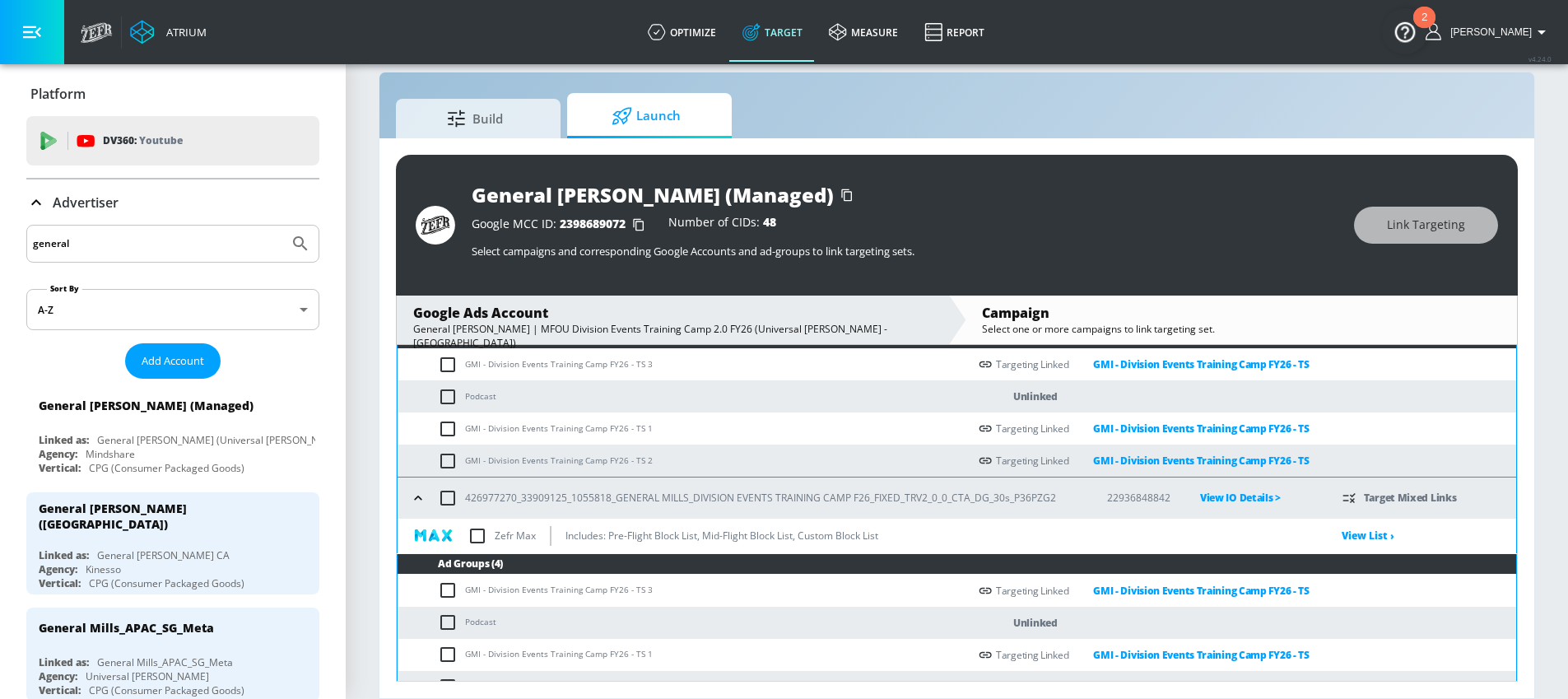
scroll to position [736, 0]
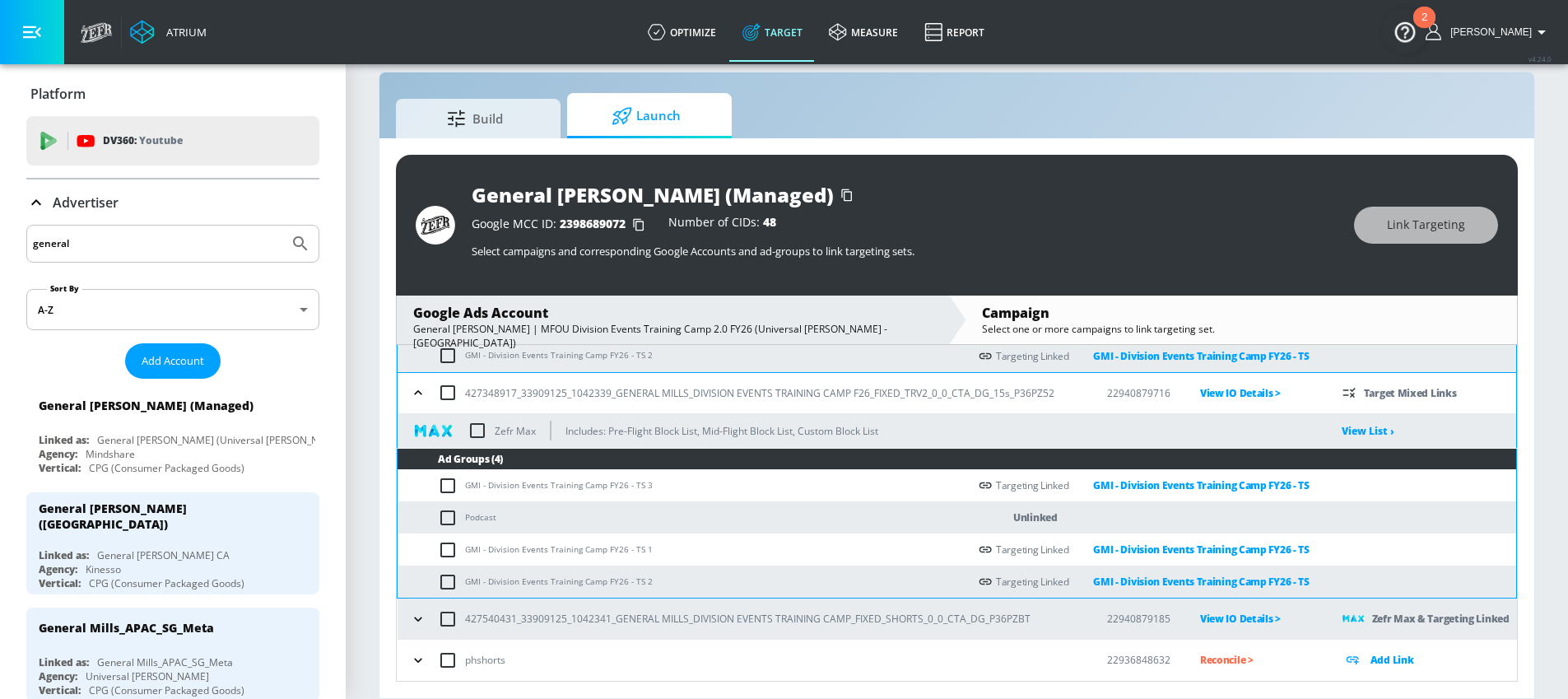
click at [427, 617] on button "button" at bounding box center [418, 619] width 25 height 25
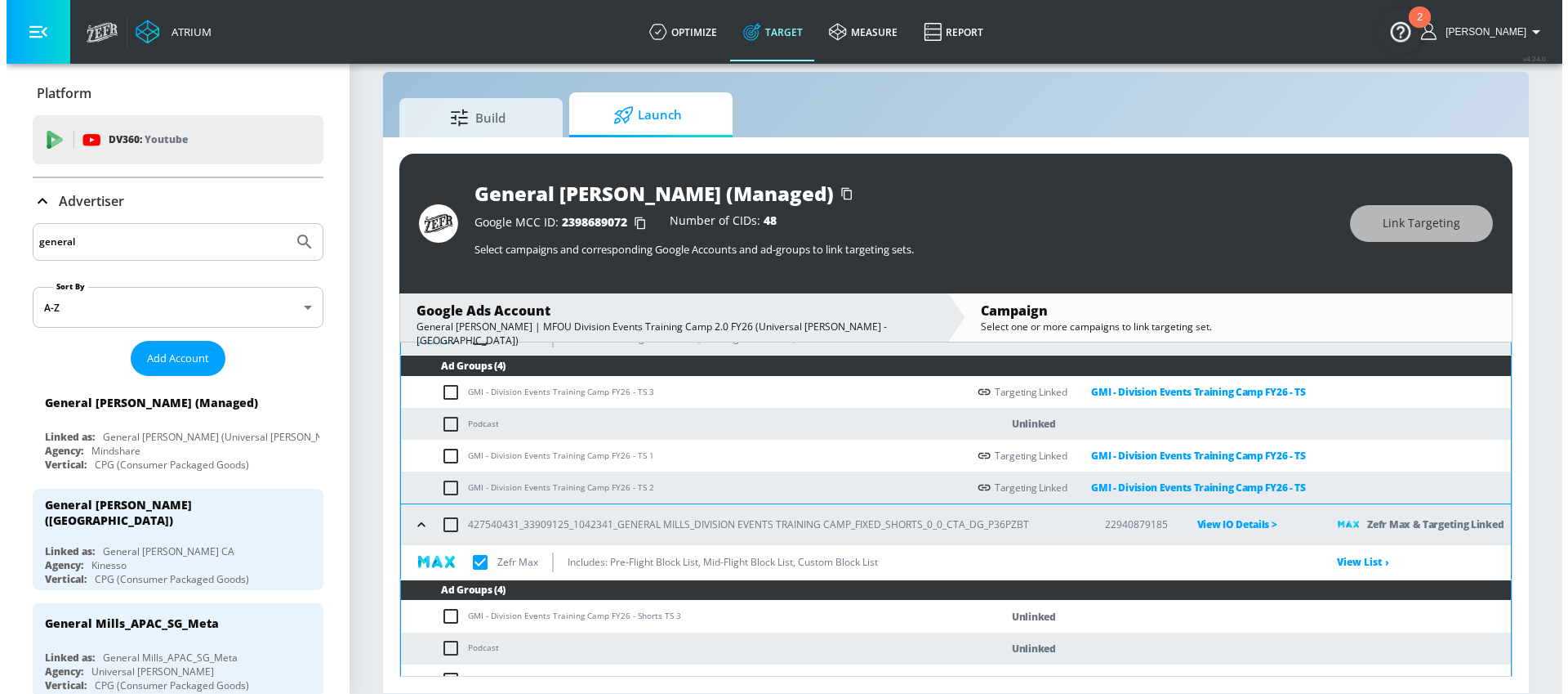
scroll to position [914, 0]
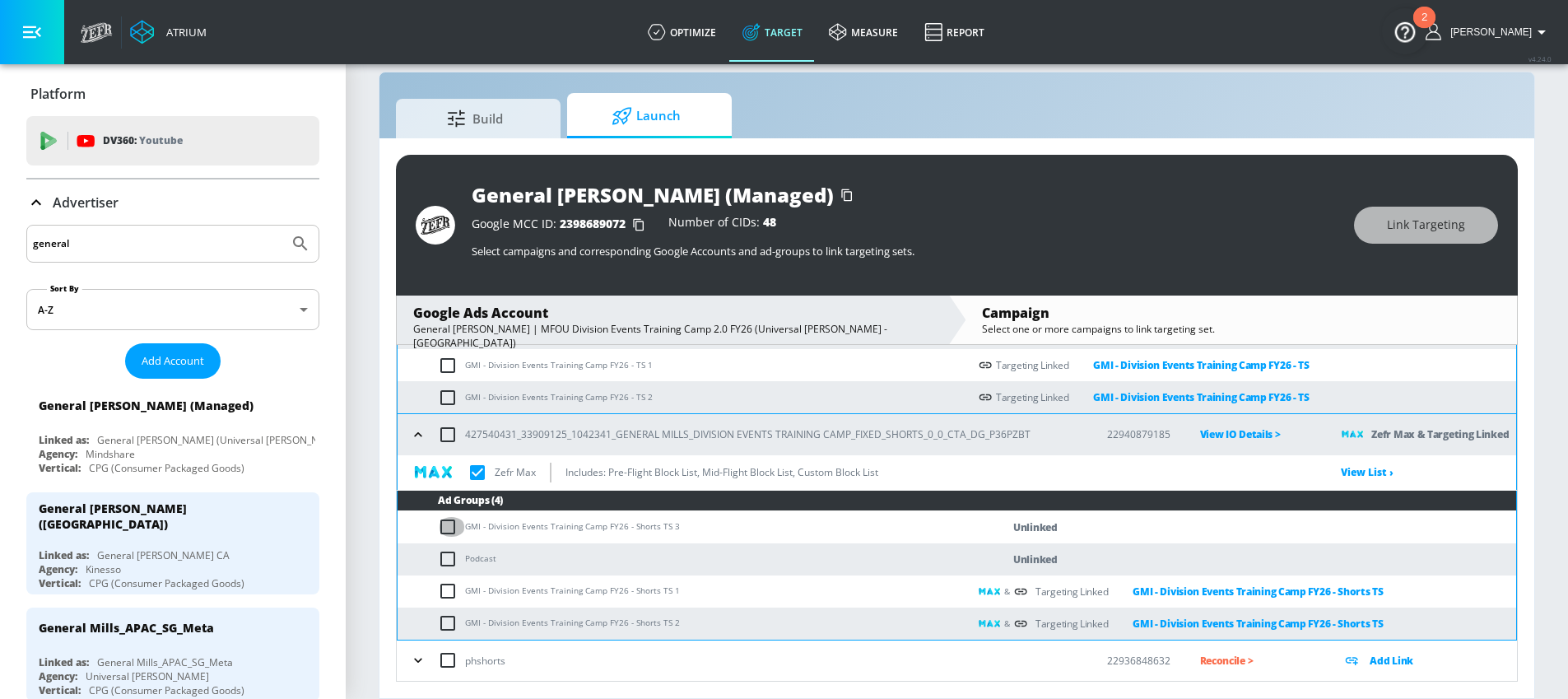
click at [446, 529] on input "checkbox" at bounding box center [451, 527] width 27 height 20
checkbox input "true"
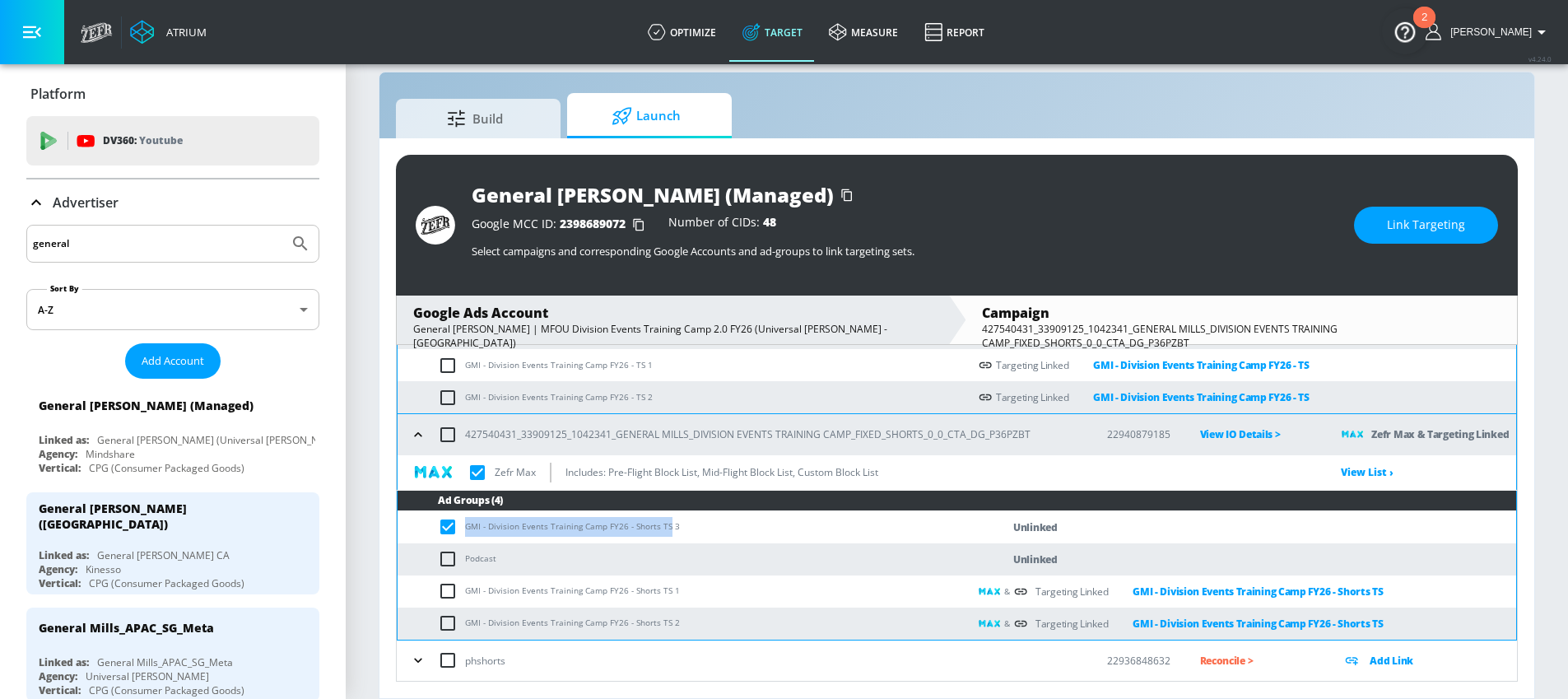
drag, startPoint x: 642, startPoint y: 526, endPoint x: 465, endPoint y: 527, distance: 177.0
click at [465, 527] on td "GMI - Division Events Training Camp FY26 - Shorts TS 3" at bounding box center [683, 527] width 570 height 32
copy td "GMI - Division Events Training Camp FY26 - Shorts TS"
click at [1393, 221] on span "Link Targeting" at bounding box center [1426, 224] width 78 height 21
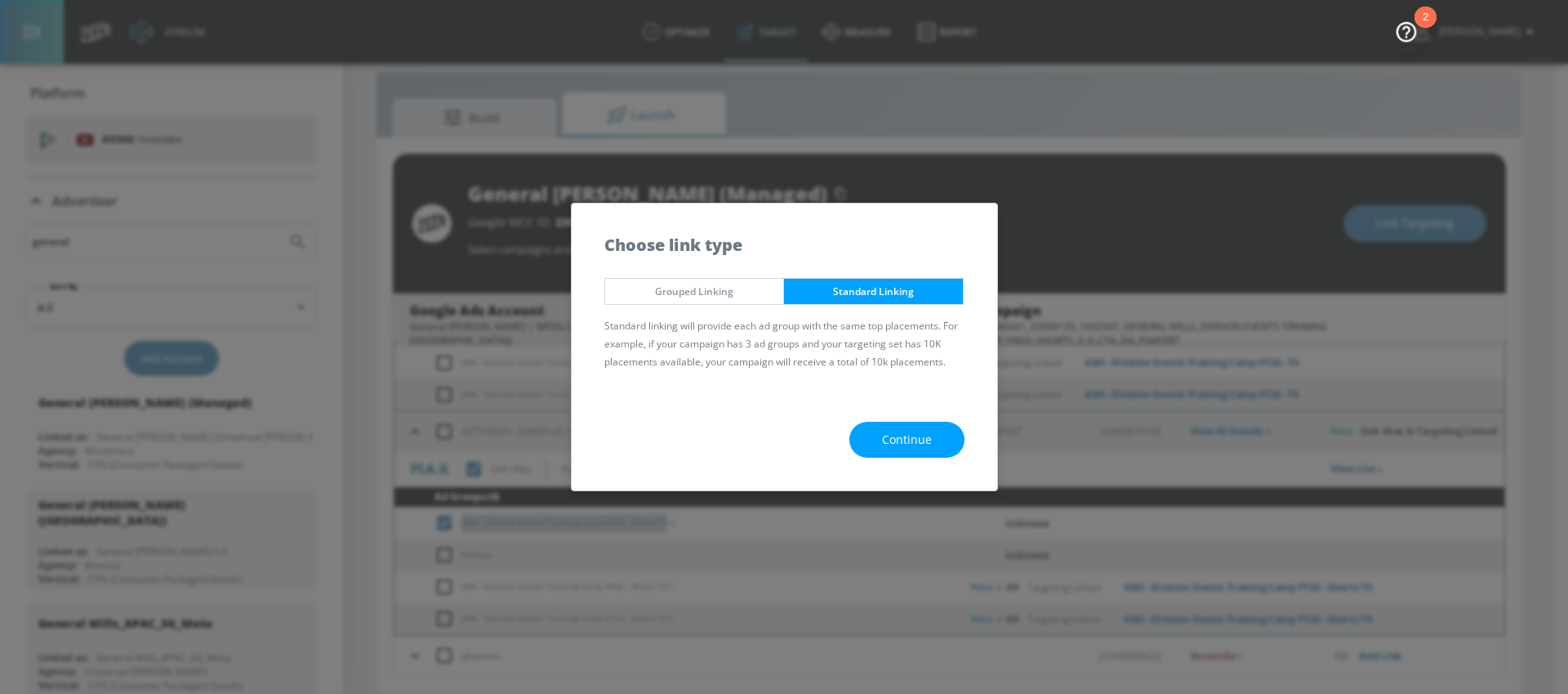
click at [911, 432] on span "Continue" at bounding box center [906, 440] width 49 height 21
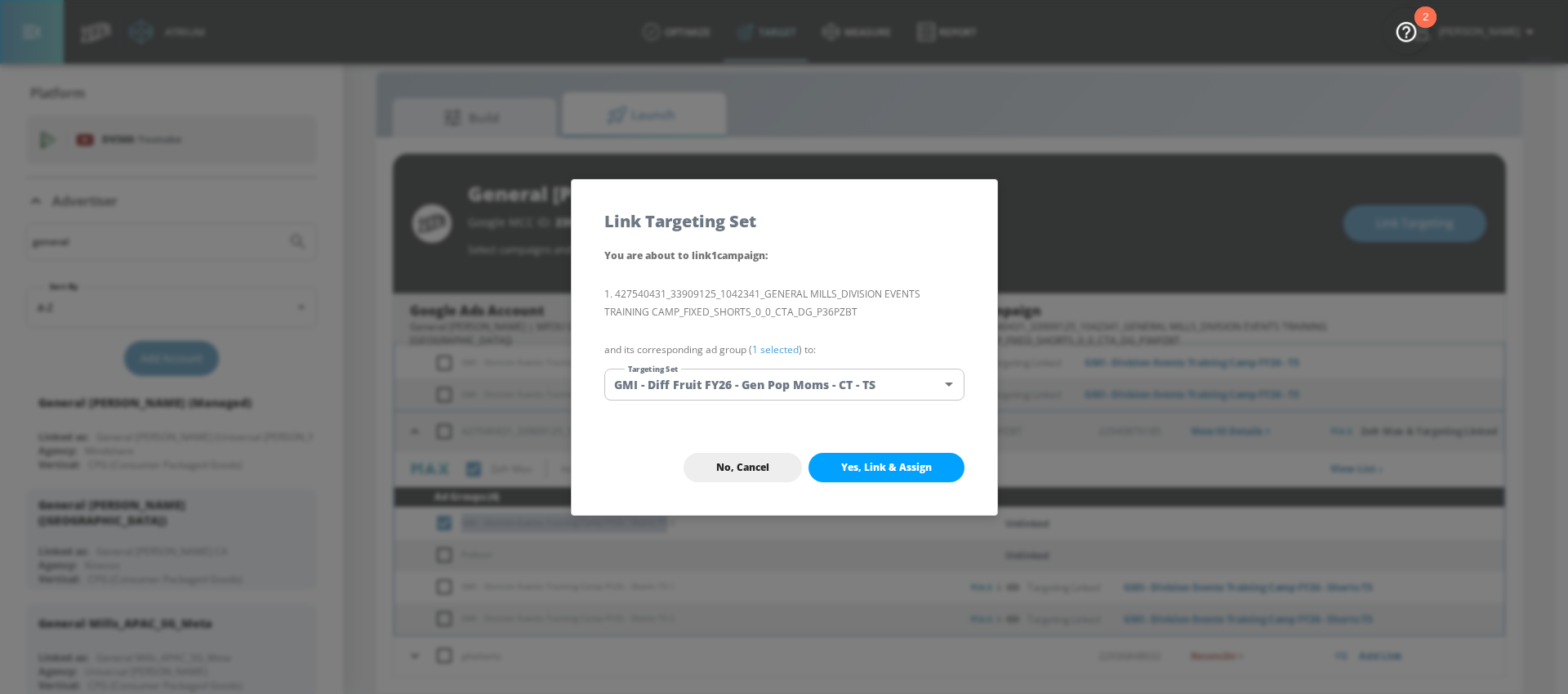
click at [845, 388] on body "Atrium optimize Target measure Report optimize Target measure Report v 4.24.0 […" at bounding box center [784, 334] width 1568 height 717
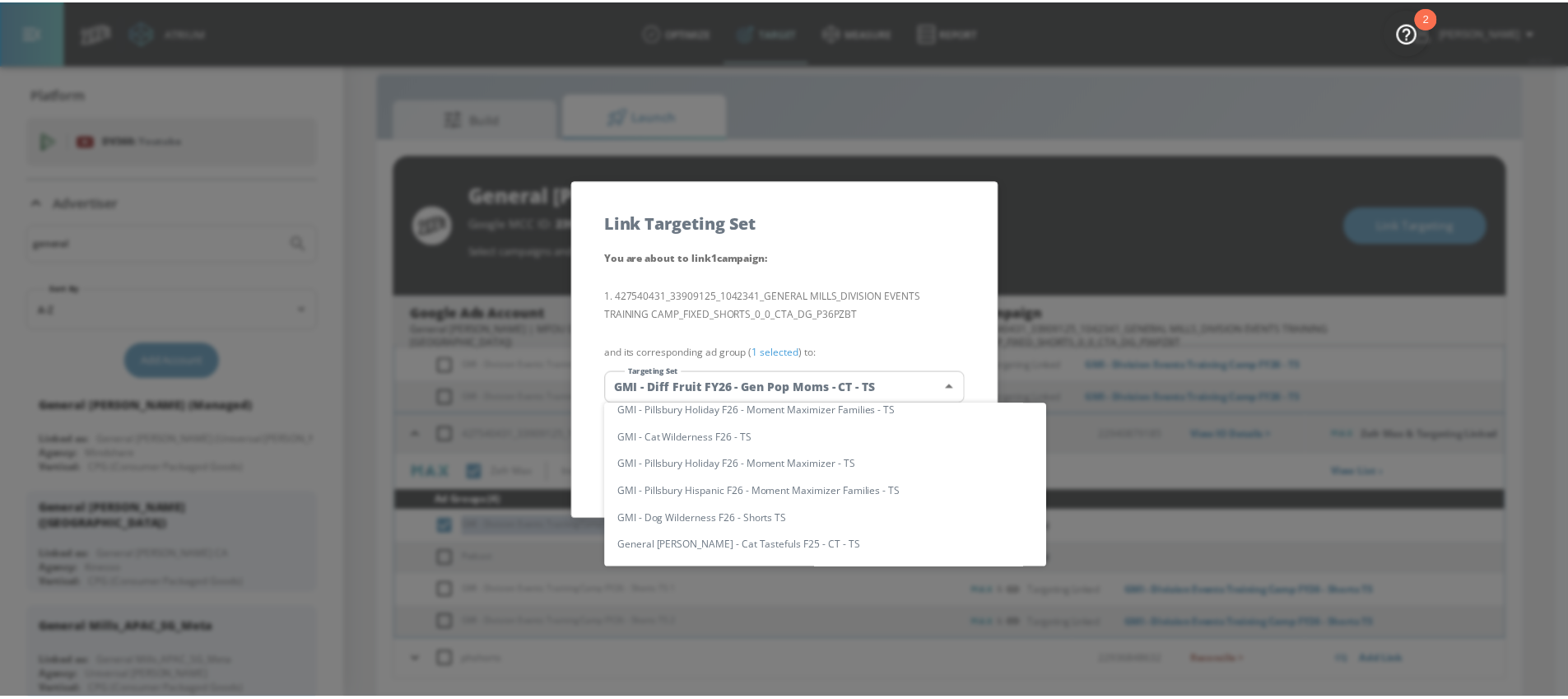
scroll to position [0, 0]
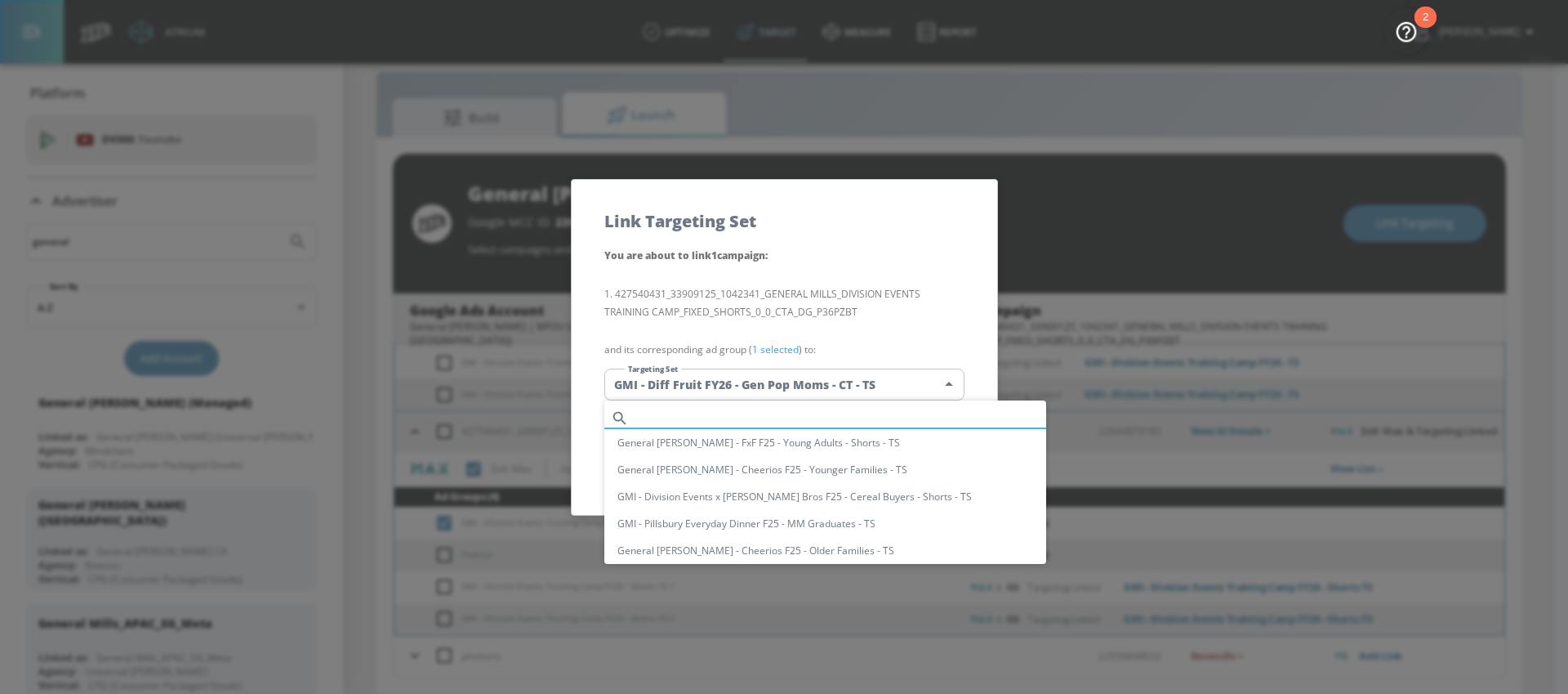
click at [841, 413] on input "text" at bounding box center [841, 418] width 411 height 22
paste input "GMI - Division Events Training Camp FY26 - Shorts TS"
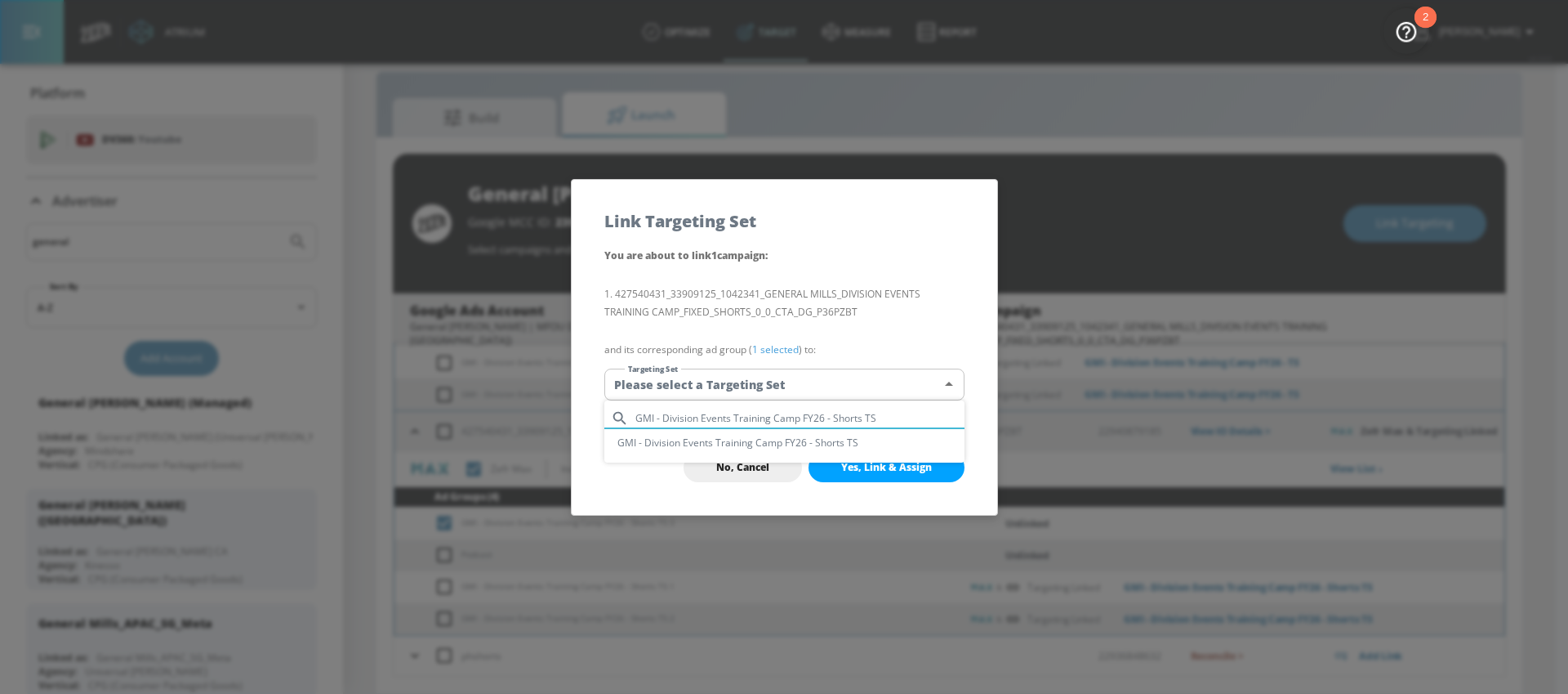
type input "GMI - Division Events Training Camp FY26 - Shorts TS"
click at [826, 443] on li "GMI - Division Events Training Camp FY26 - Shorts TS" at bounding box center [784, 442] width 360 height 27
type input "e2f1833b-bdcf-4d6e-9b46-716750a9476e"
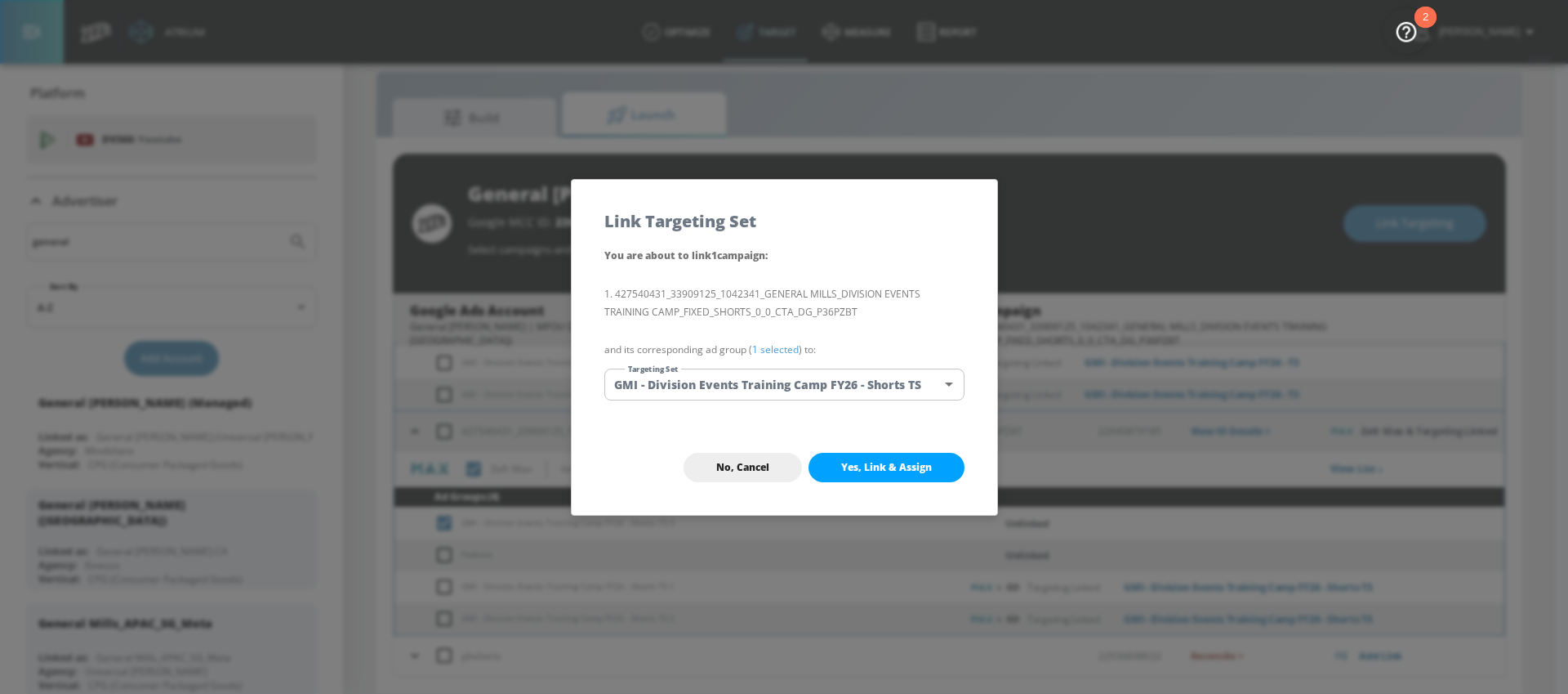
click at [876, 462] on span "Yes, Link & Assign" at bounding box center [887, 467] width 91 height 13
checkbox input "true"
checkbox input "false"
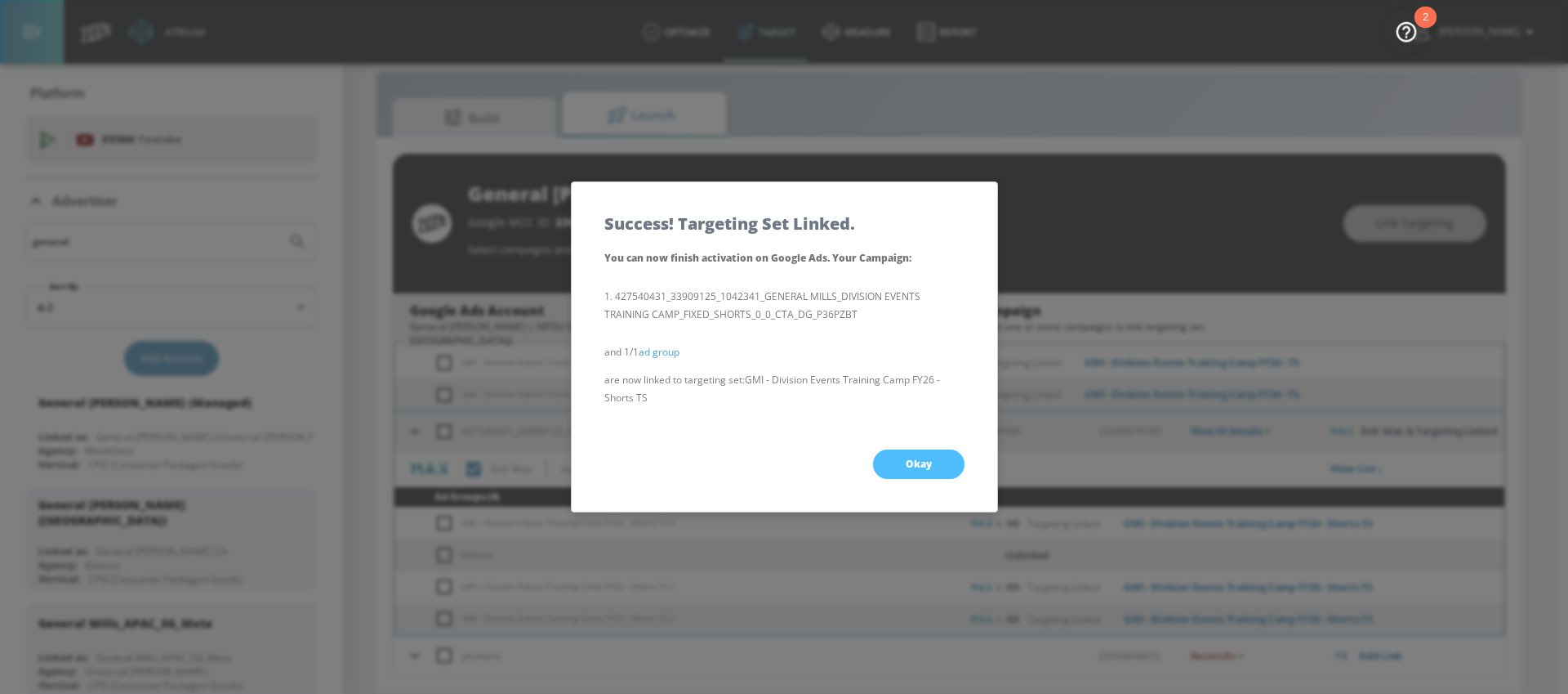
click at [927, 457] on span "Okay" at bounding box center [919, 464] width 26 height 13
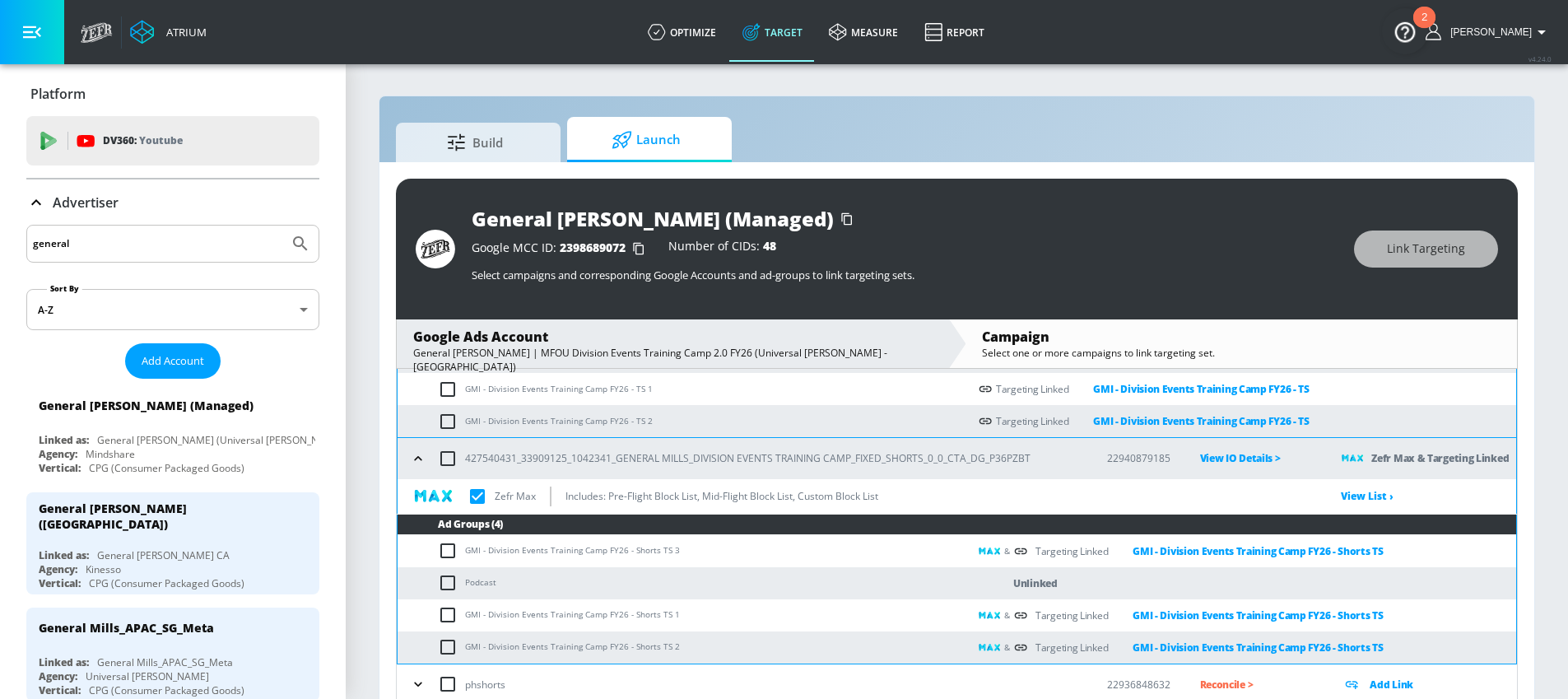
checkbox input "true"
